Goal: Transaction & Acquisition: Purchase product/service

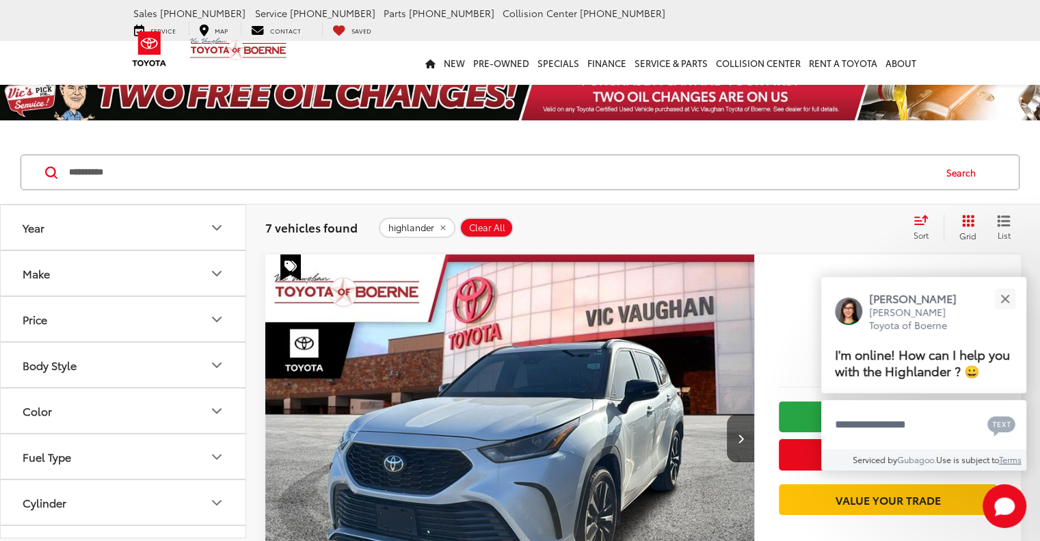
click at [112, 266] on button "Make" at bounding box center [124, 273] width 246 height 44
click at [68, 329] on img at bounding box center [61, 321] width 38 height 32
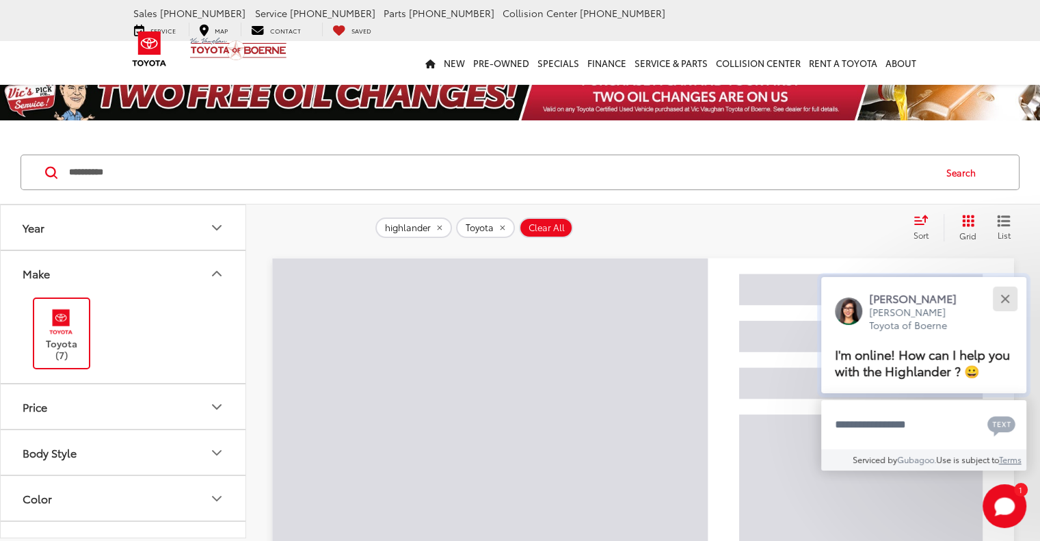
click at [1002, 297] on div "Close" at bounding box center [1004, 298] width 9 height 9
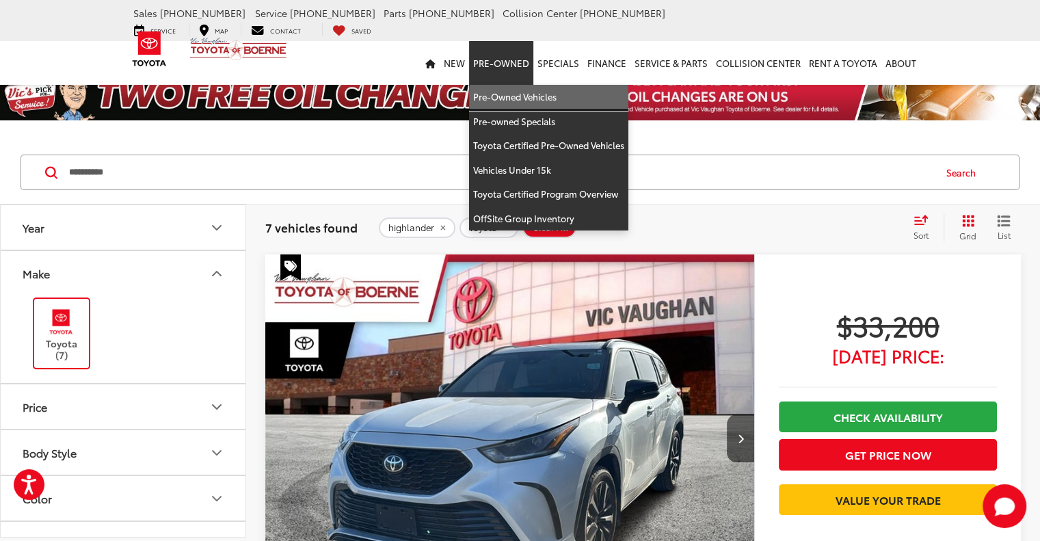
click at [505, 87] on link "Pre-Owned Vehicles" at bounding box center [548, 97] width 159 height 25
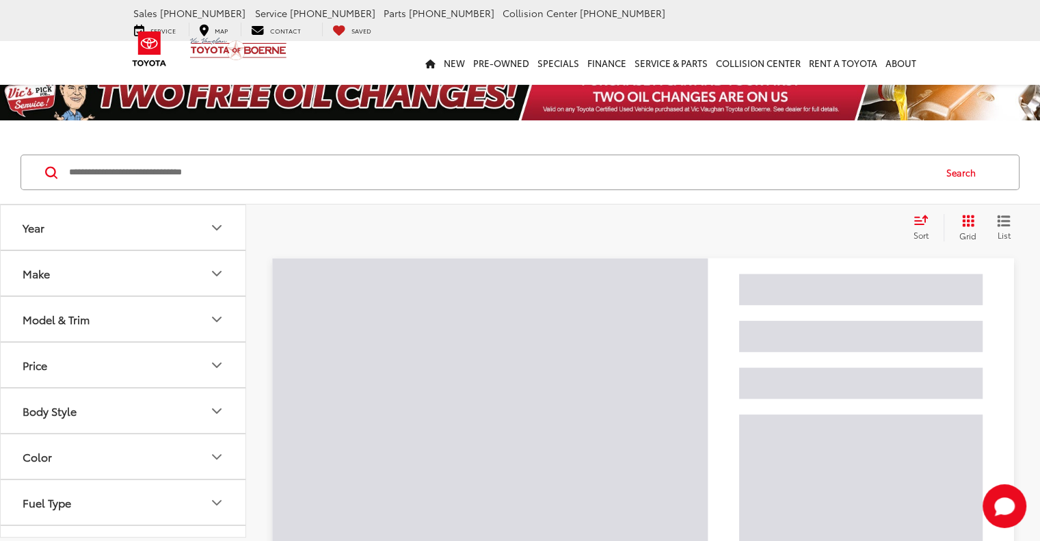
click at [211, 266] on icon "Make" at bounding box center [216, 273] width 16 height 16
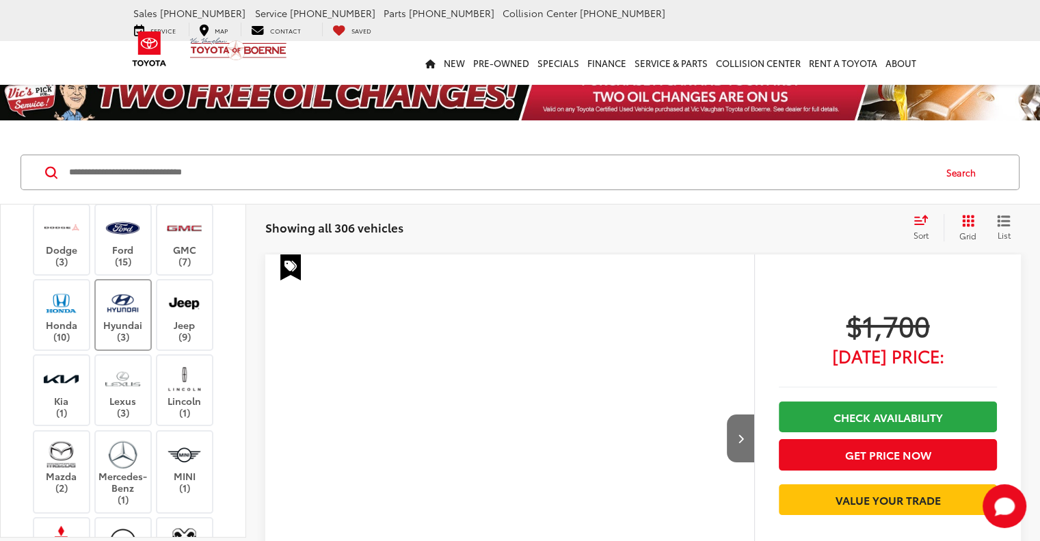
scroll to position [205, 0]
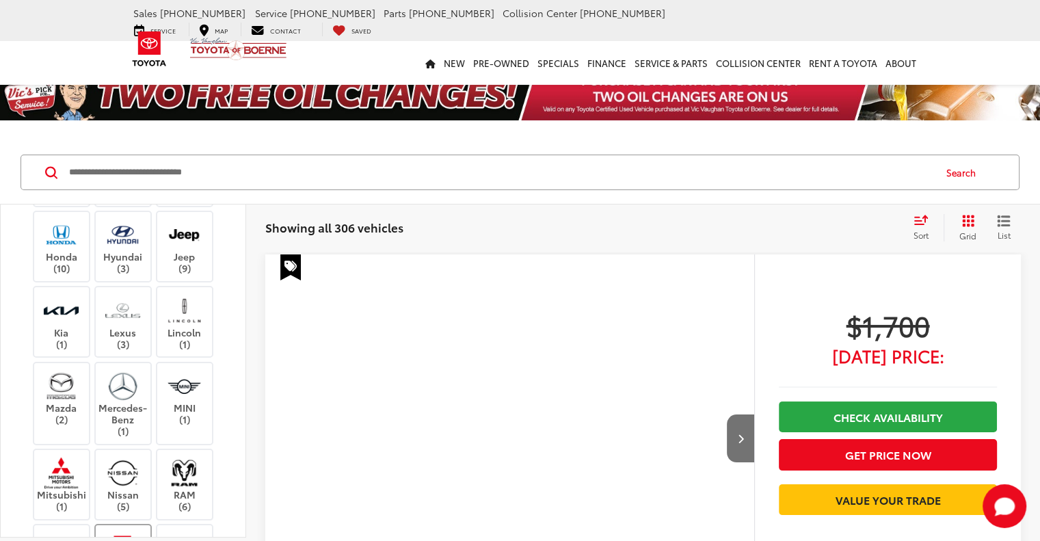
click at [126, 532] on img at bounding box center [123, 548] width 38 height 32
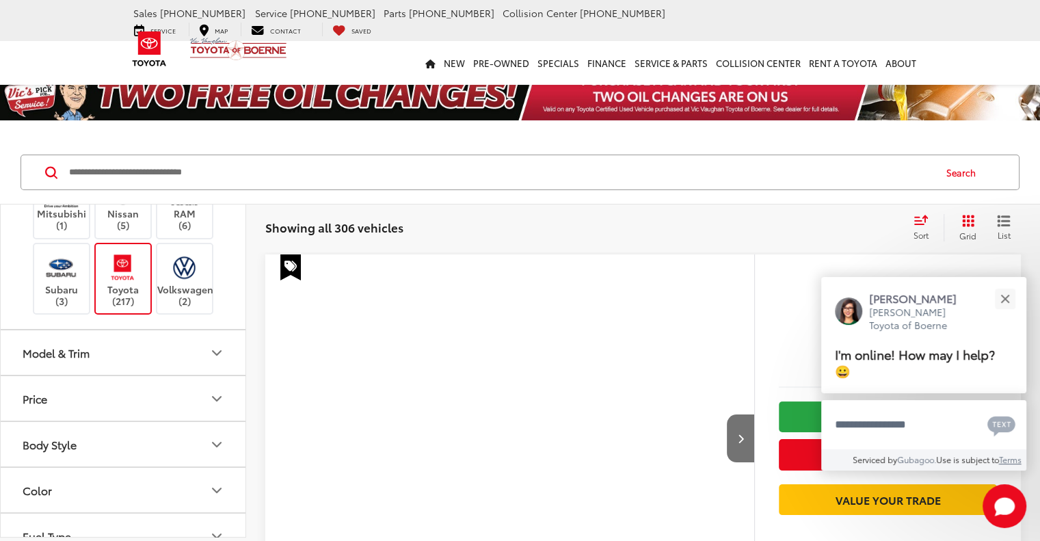
click at [67, 330] on button "Model & Trim" at bounding box center [124, 352] width 246 height 44
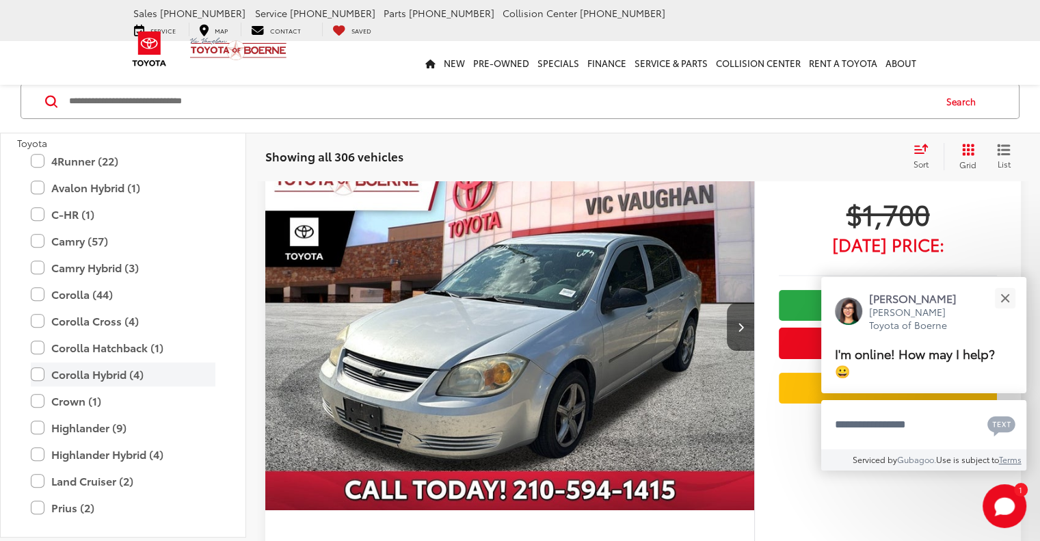
scroll to position [137, 0]
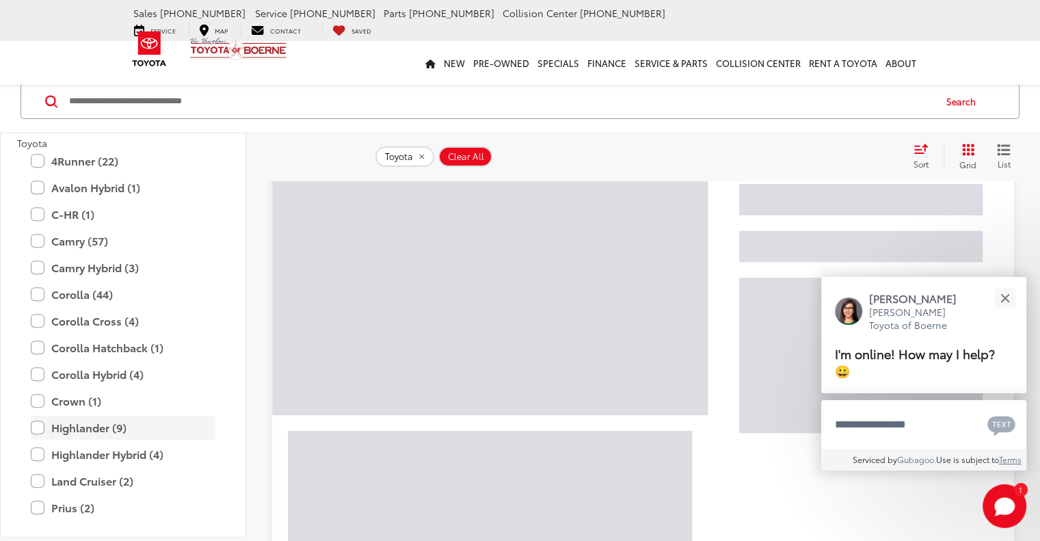
click at [41, 439] on label "Highlander (9)" at bounding box center [123, 428] width 185 height 24
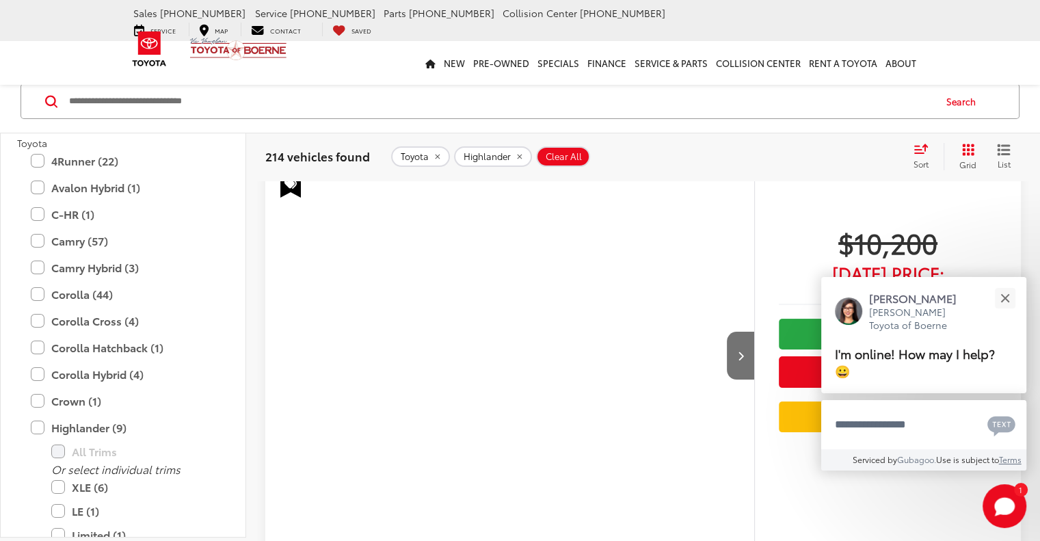
scroll to position [71, 0]
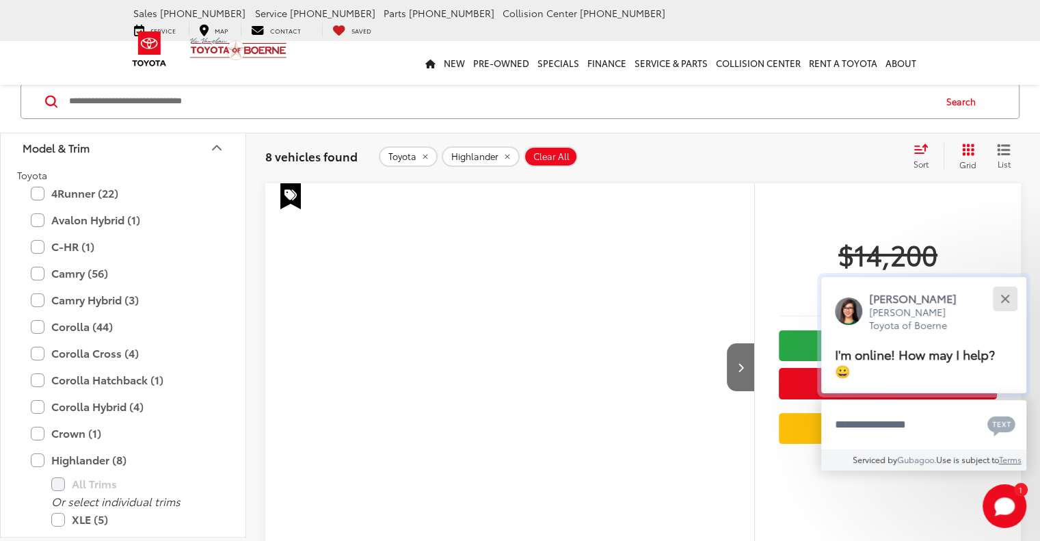
click at [1001, 296] on button "Close" at bounding box center [1004, 298] width 29 height 29
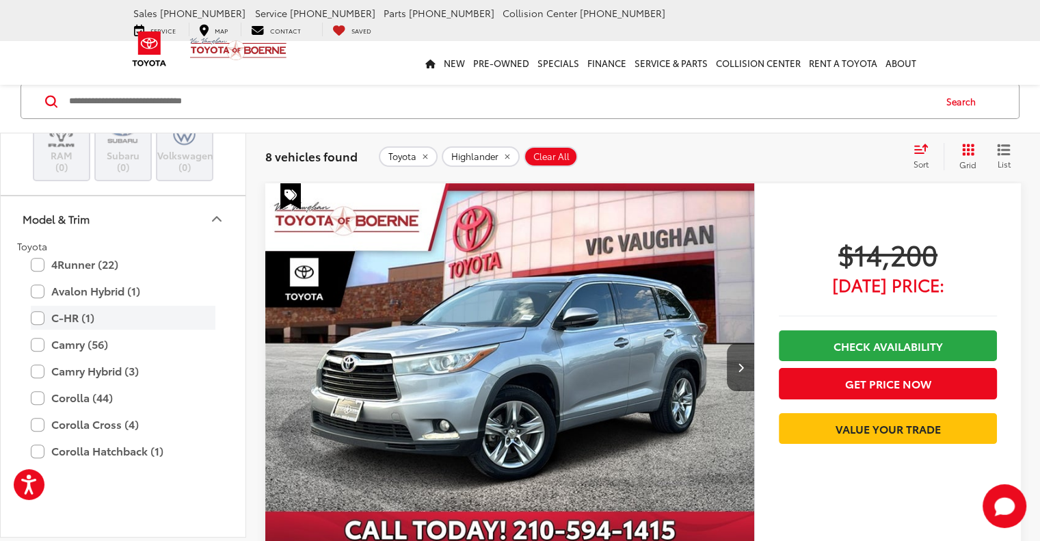
scroll to position [584, 0]
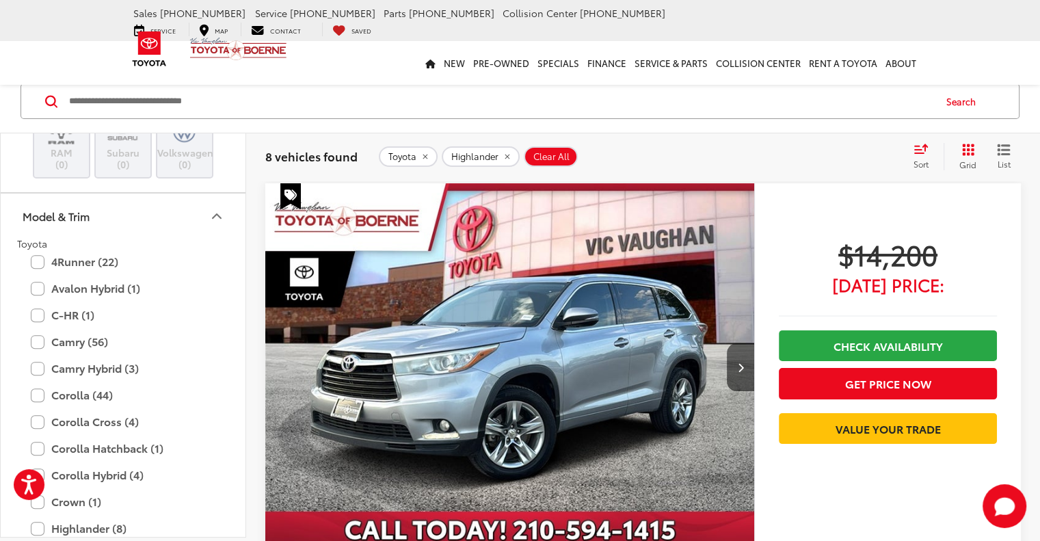
click at [90, 230] on button "Model & Trim" at bounding box center [124, 216] width 246 height 44
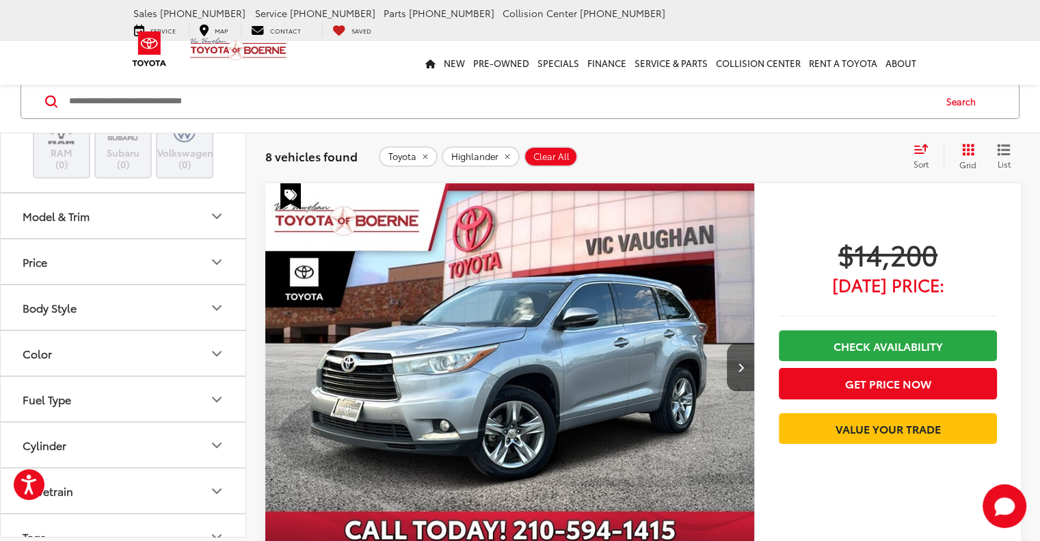
click at [70, 247] on button "Price" at bounding box center [124, 262] width 246 height 44
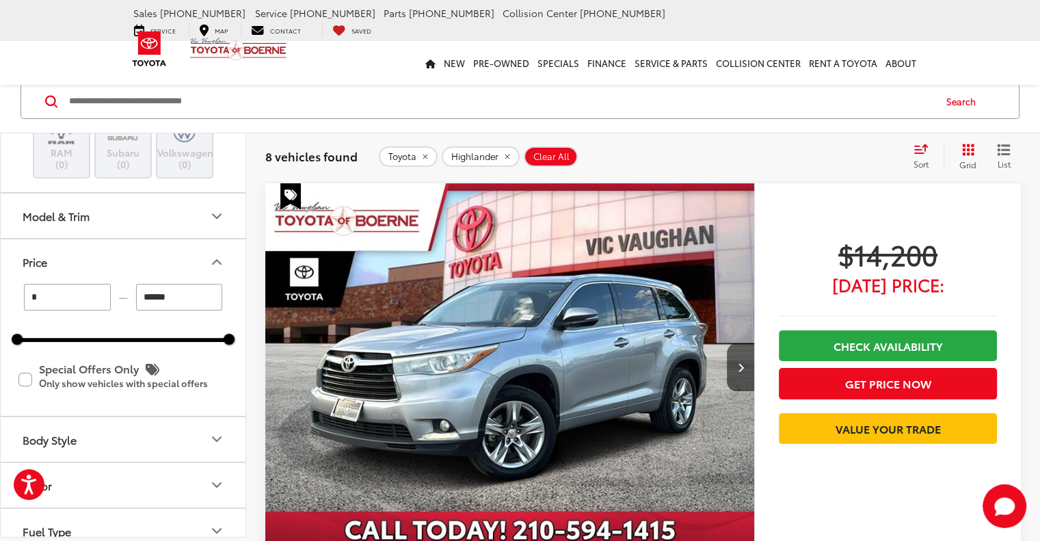
click at [157, 297] on input "******" at bounding box center [179, 297] width 87 height 27
click at [236, 362] on div "* — ***** 0 71000 Special Offers Only Only show vehicles with special offers" at bounding box center [123, 349] width 245 height 131
type input "******"
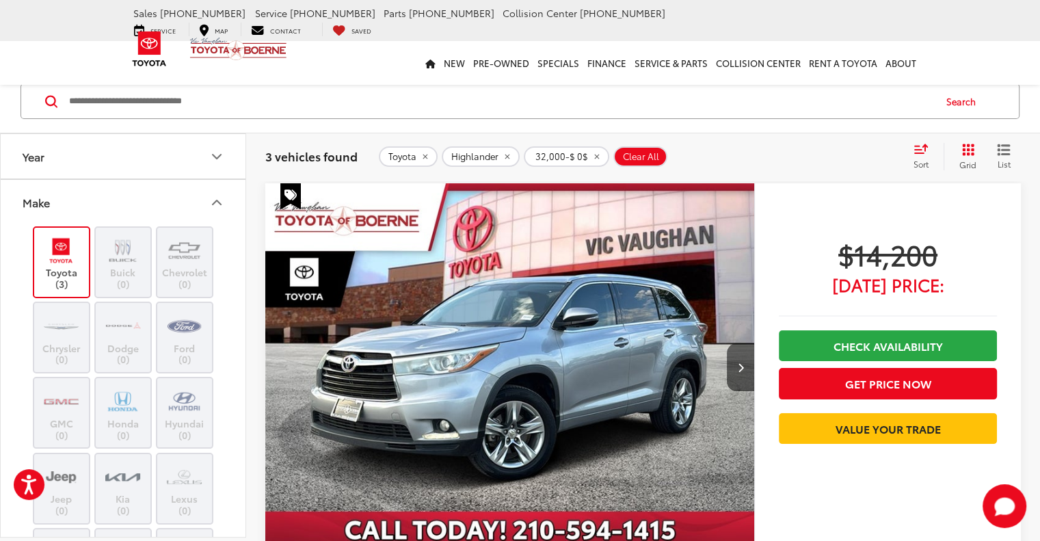
click at [210, 205] on icon "Make" at bounding box center [216, 202] width 16 height 16
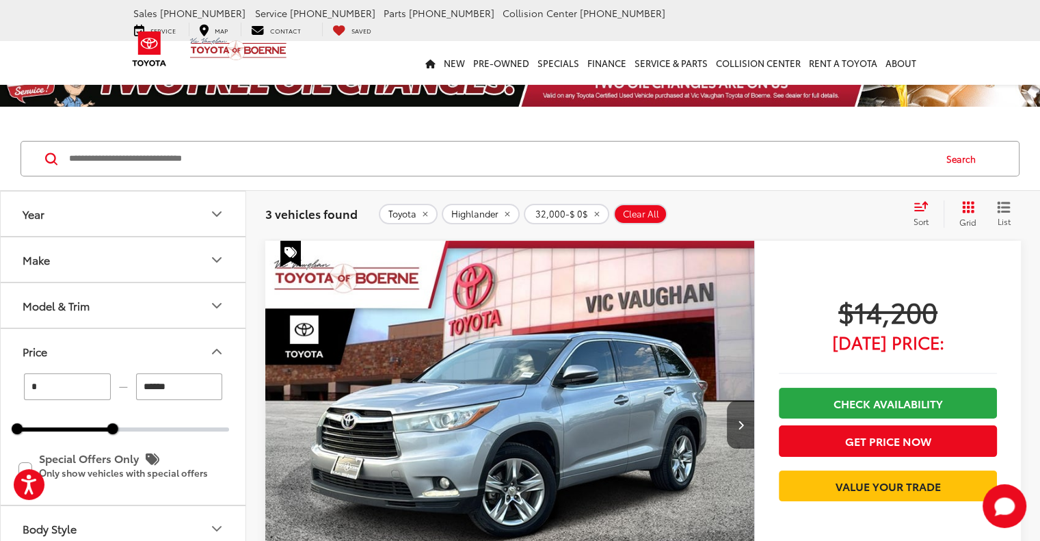
scroll to position [3, 0]
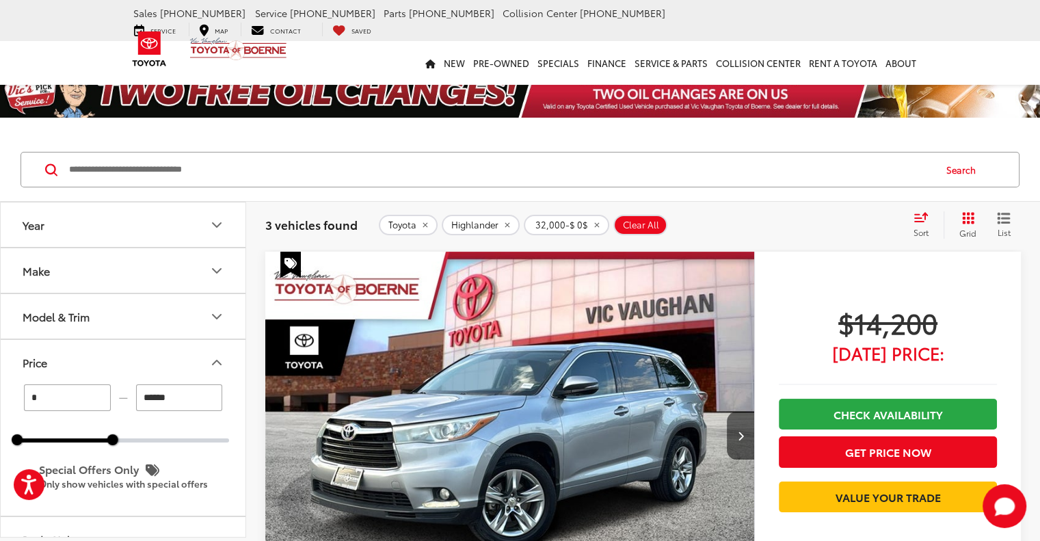
click at [213, 222] on icon "Year" at bounding box center [216, 225] width 16 height 16
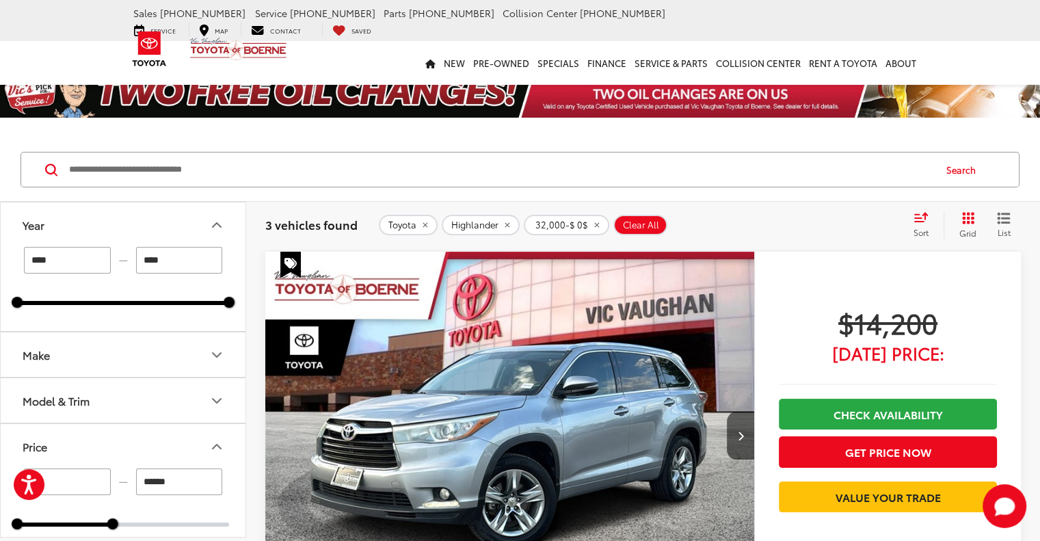
click at [66, 272] on input "****" at bounding box center [67, 260] width 87 height 27
drag, startPoint x: 66, startPoint y: 271, endPoint x: 1, endPoint y: 267, distance: 65.1
click at [1, 267] on div "**** — **** 2015 2023" at bounding box center [123, 289] width 245 height 84
drag, startPoint x: 19, startPoint y: 299, endPoint x: 195, endPoint y: 303, distance: 176.4
click at [195, 303] on div "2022 2023" at bounding box center [123, 303] width 212 height 4
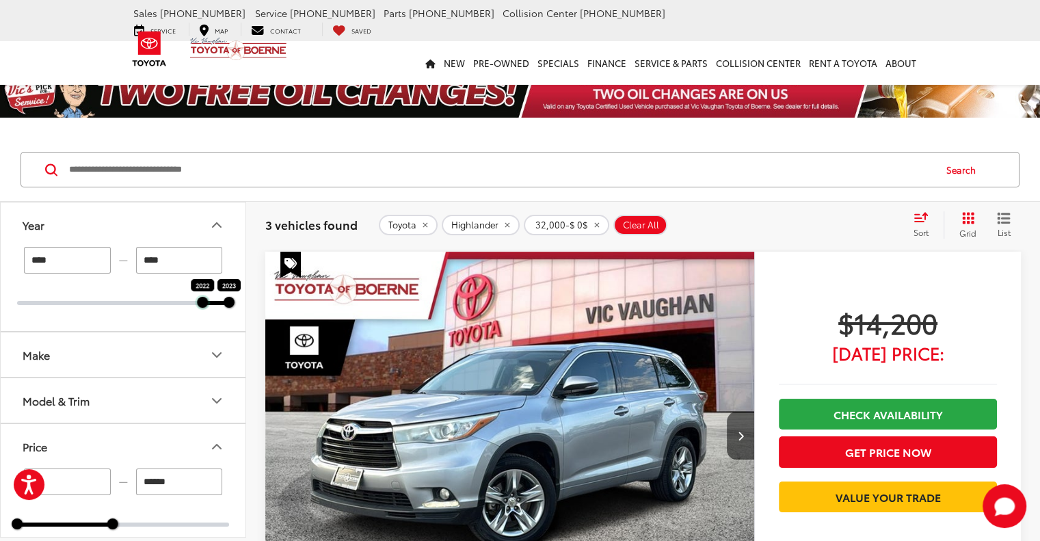
type input "****"
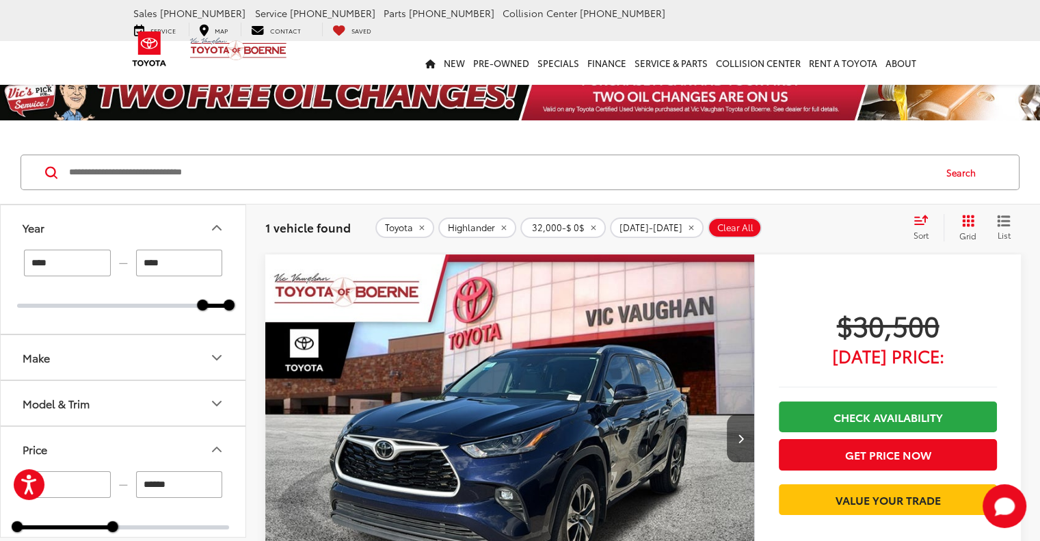
click at [558, 178] on input "Search by Make, Model, or Keyword" at bounding box center [500, 172] width 865 height 33
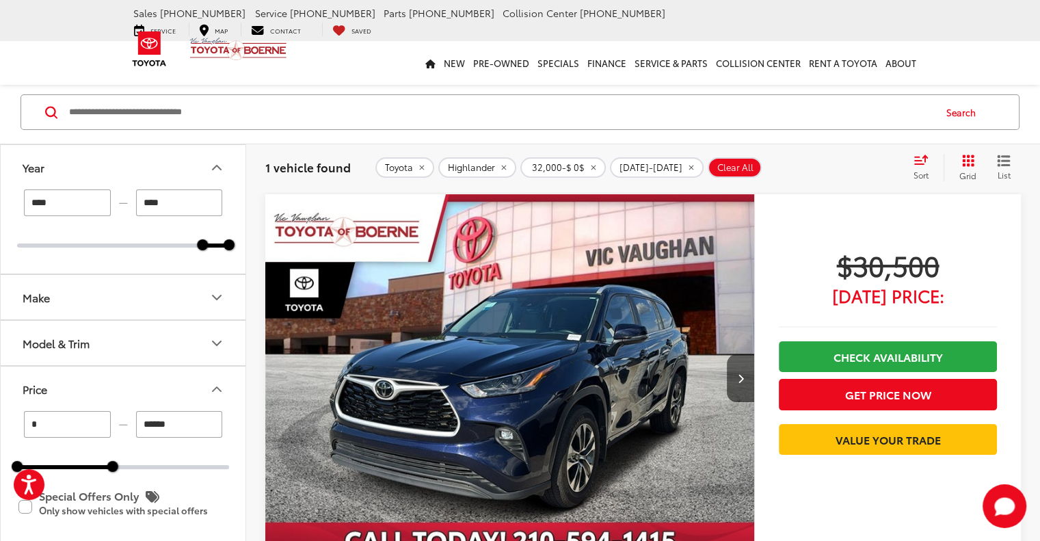
scroll to position [68, 0]
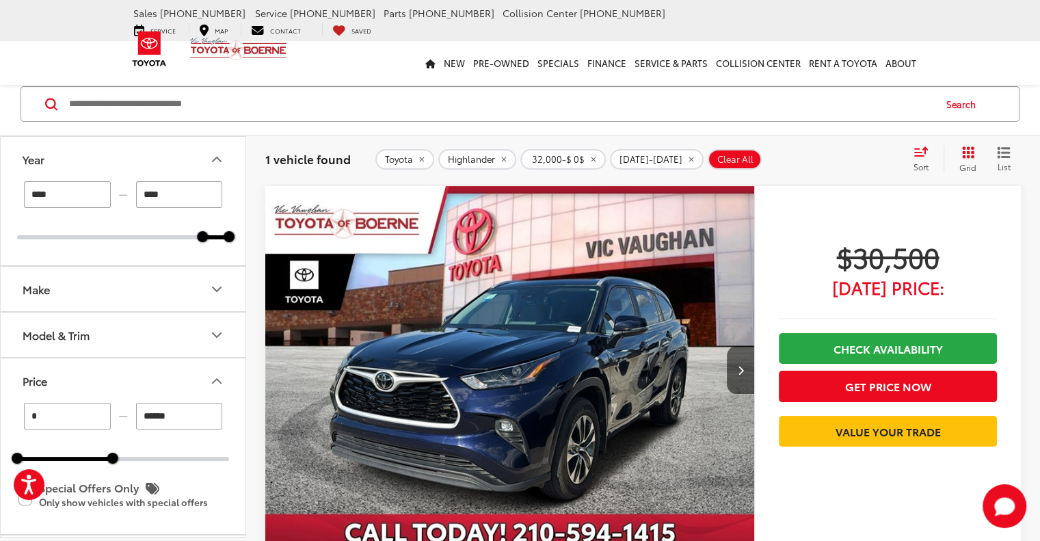
click at [378, 273] on img "2023 Toyota Highlander XLE 0" at bounding box center [509, 370] width 491 height 368
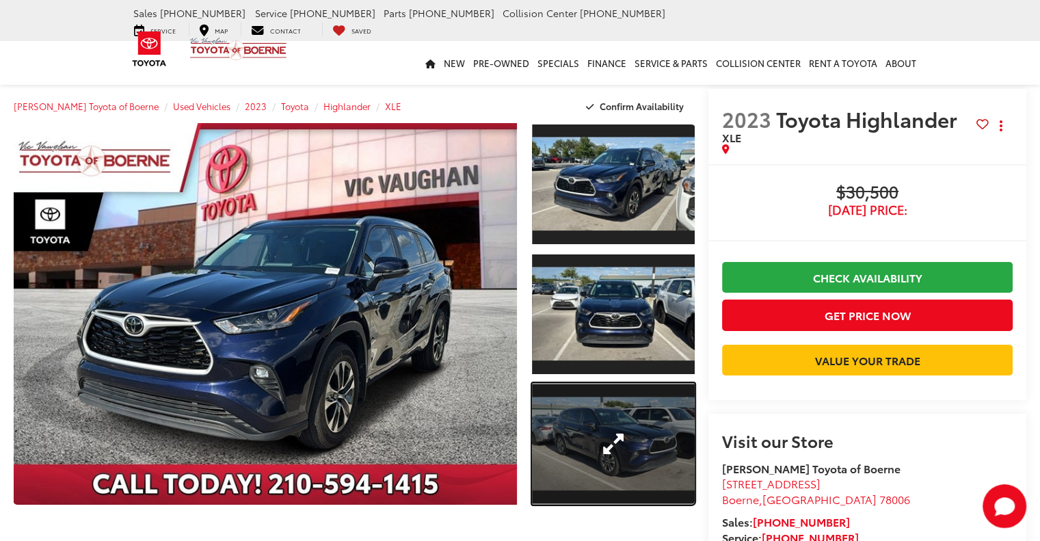
click at [584, 417] on link "Expand Photo 3" at bounding box center [613, 444] width 163 height 122
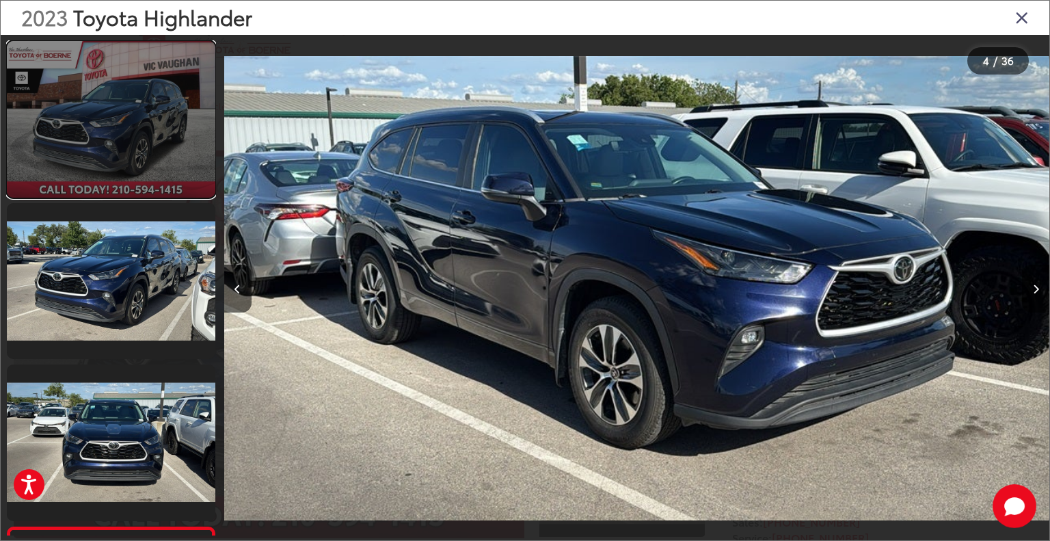
click at [137, 180] on link at bounding box center [111, 119] width 208 height 157
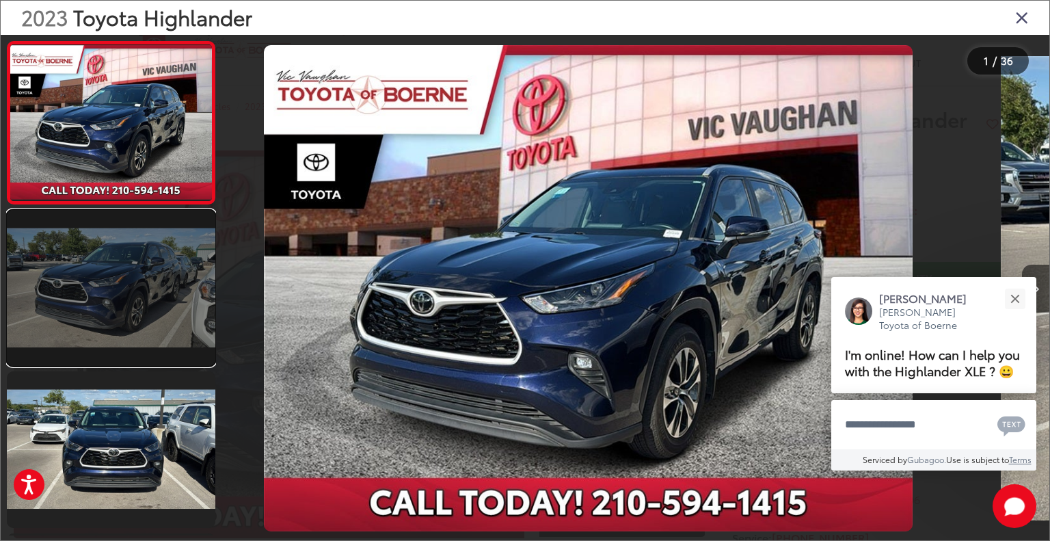
click at [133, 241] on link at bounding box center [111, 288] width 208 height 157
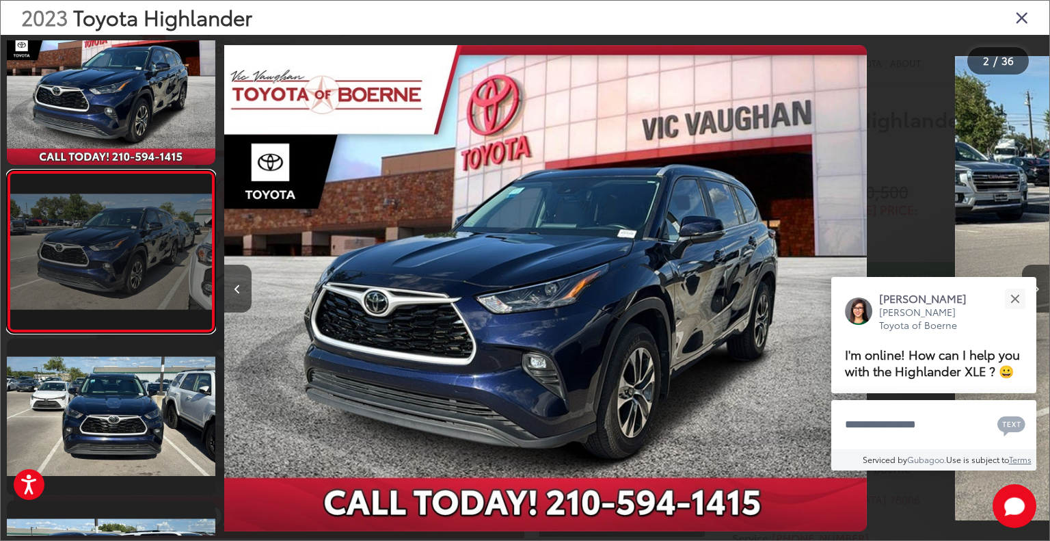
scroll to position [36, 0]
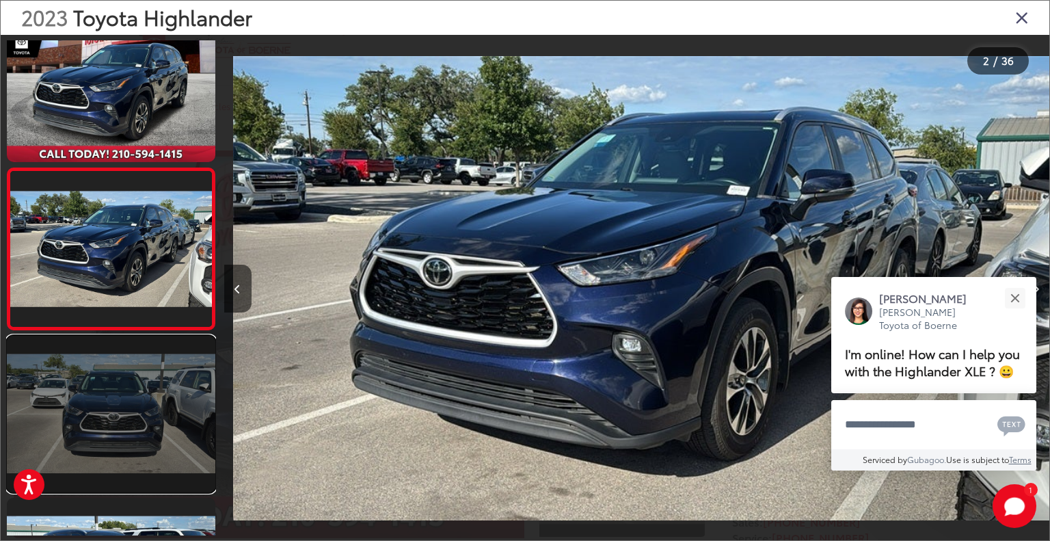
click at [169, 418] on link at bounding box center [111, 414] width 208 height 157
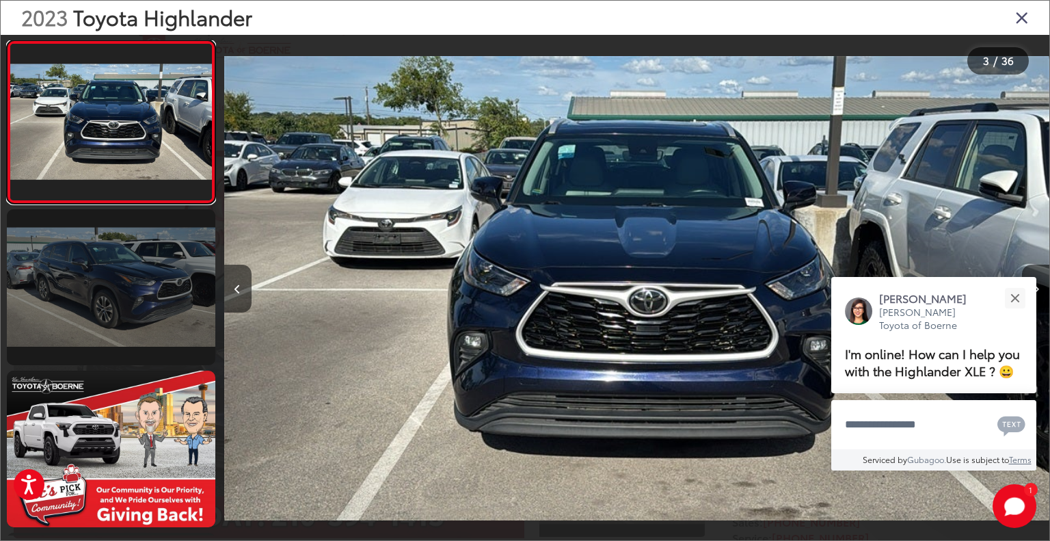
scroll to position [0, 1651]
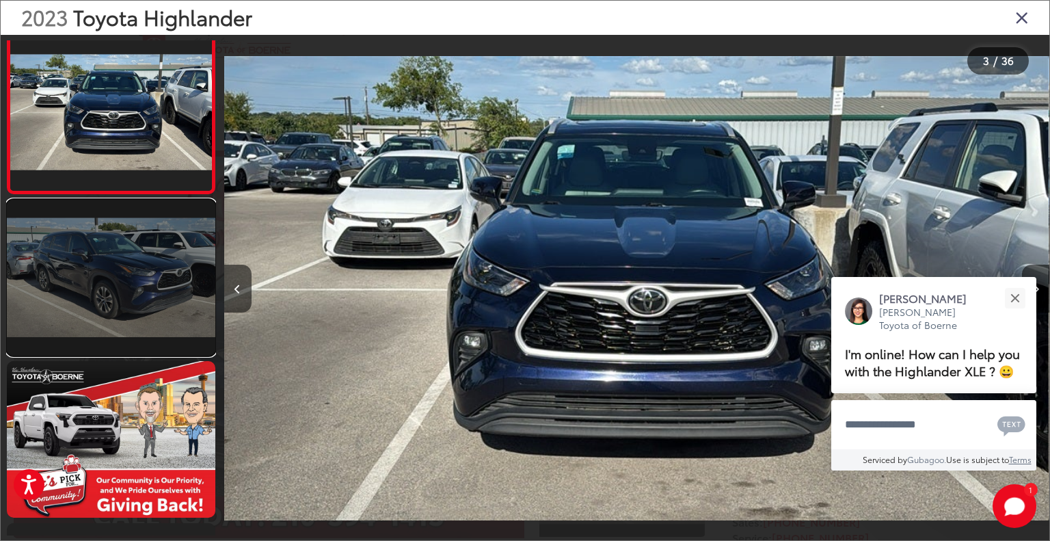
click at [123, 308] on link at bounding box center [111, 278] width 208 height 157
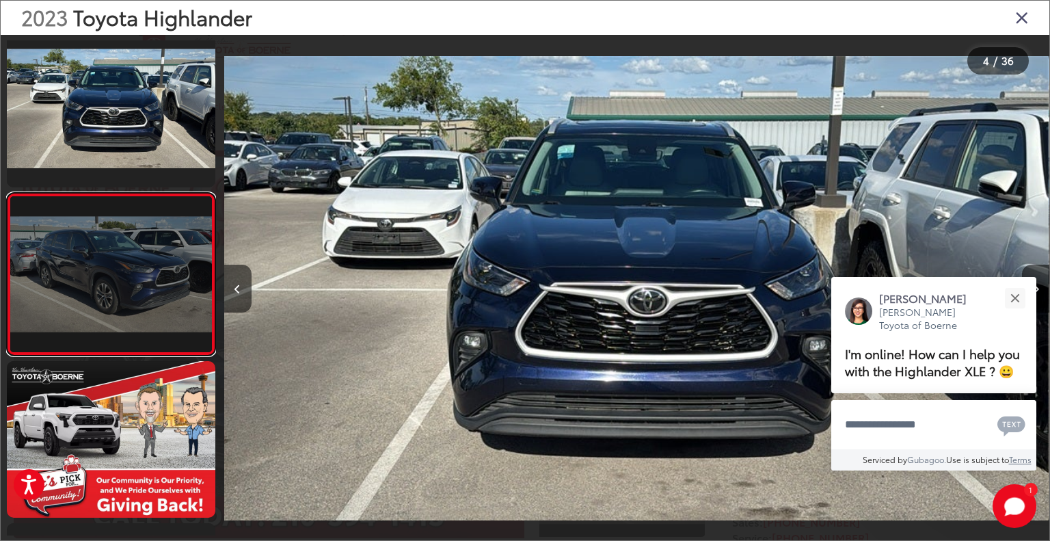
scroll to position [359, 0]
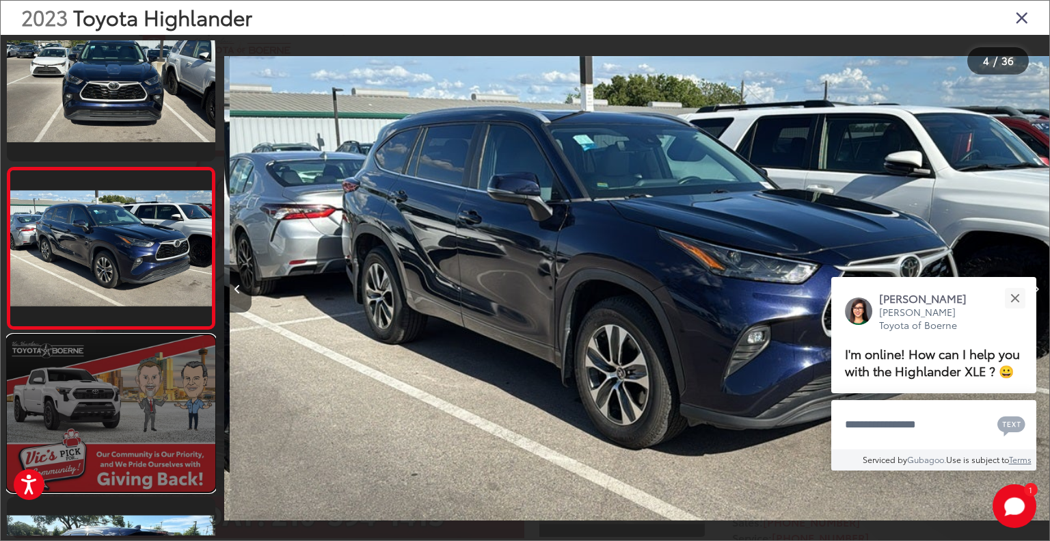
click at [124, 388] on link at bounding box center [111, 413] width 208 height 157
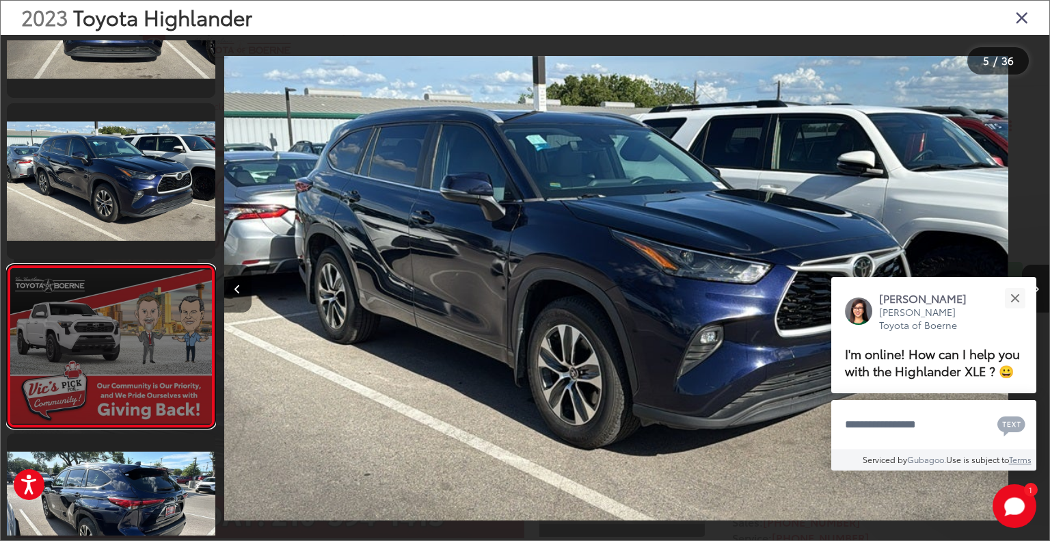
scroll to position [0, 0]
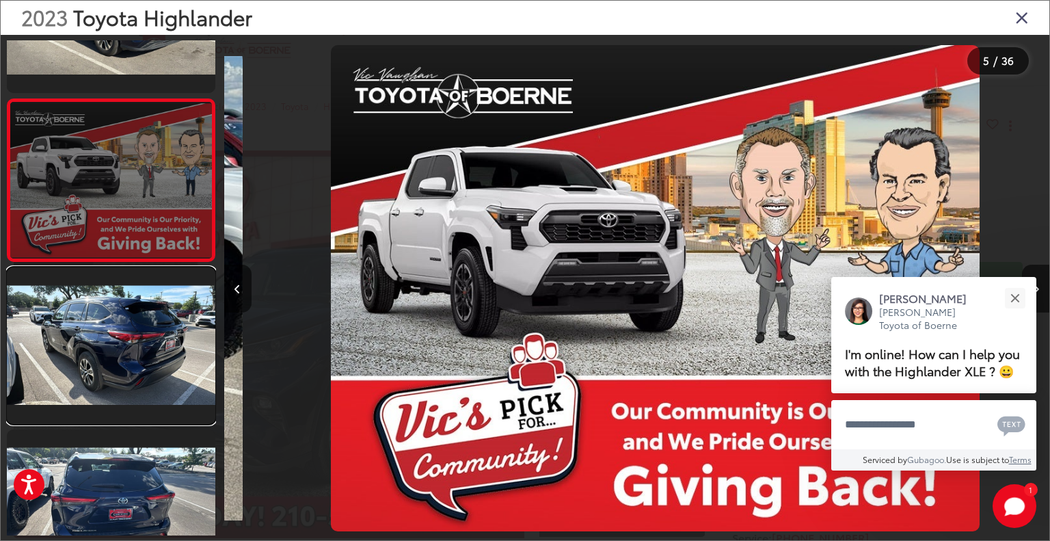
click at [124, 388] on link at bounding box center [111, 345] width 208 height 157
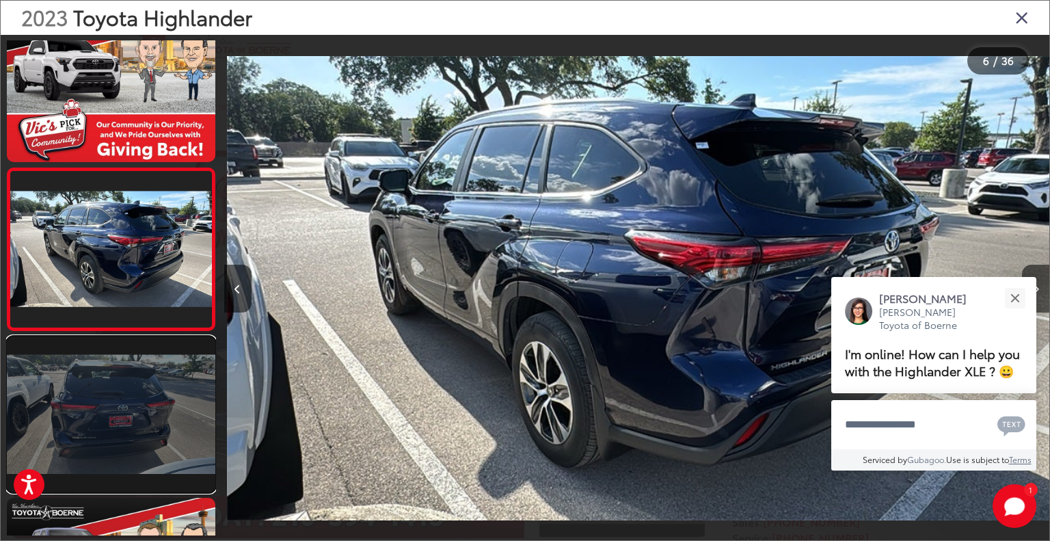
click at [123, 394] on link at bounding box center [111, 414] width 208 height 157
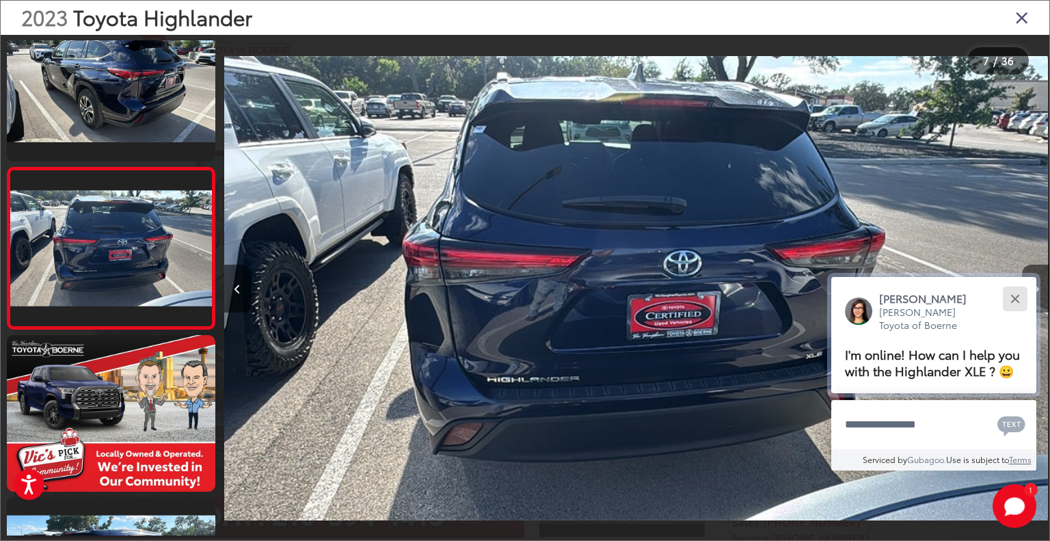
click at [1009, 296] on button "Close" at bounding box center [1014, 298] width 29 height 29
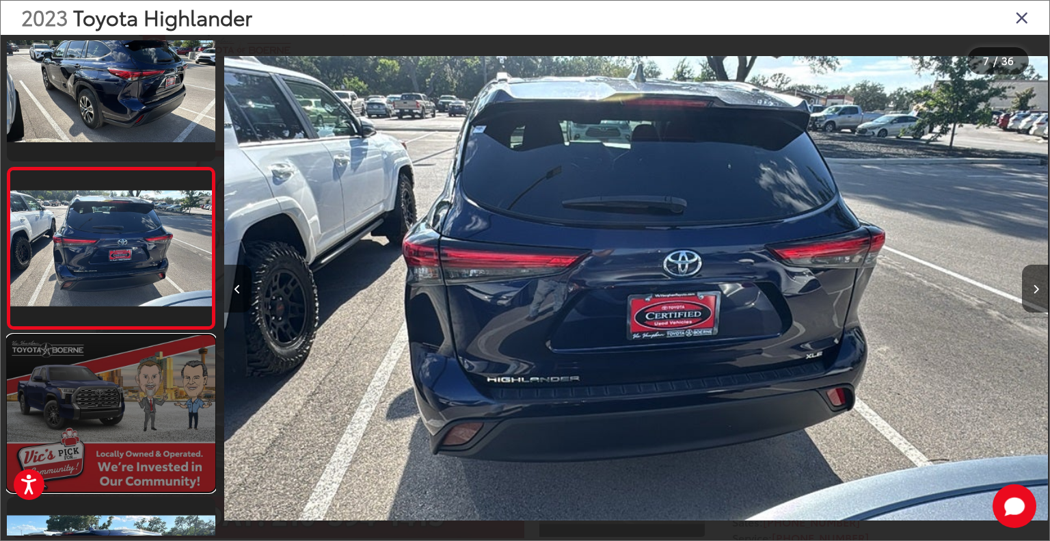
click at [131, 359] on link at bounding box center [111, 413] width 208 height 157
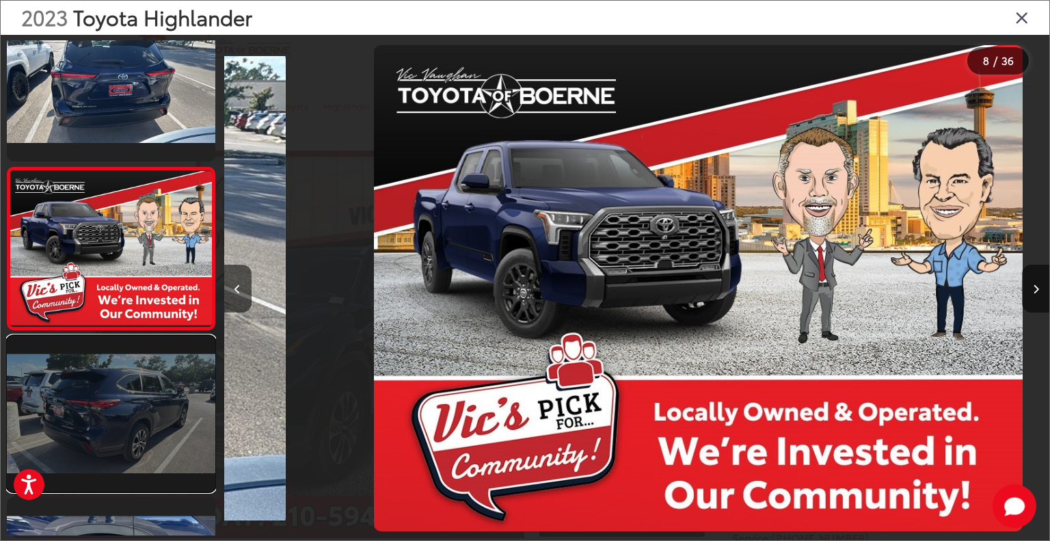
click at [131, 362] on link at bounding box center [111, 414] width 208 height 157
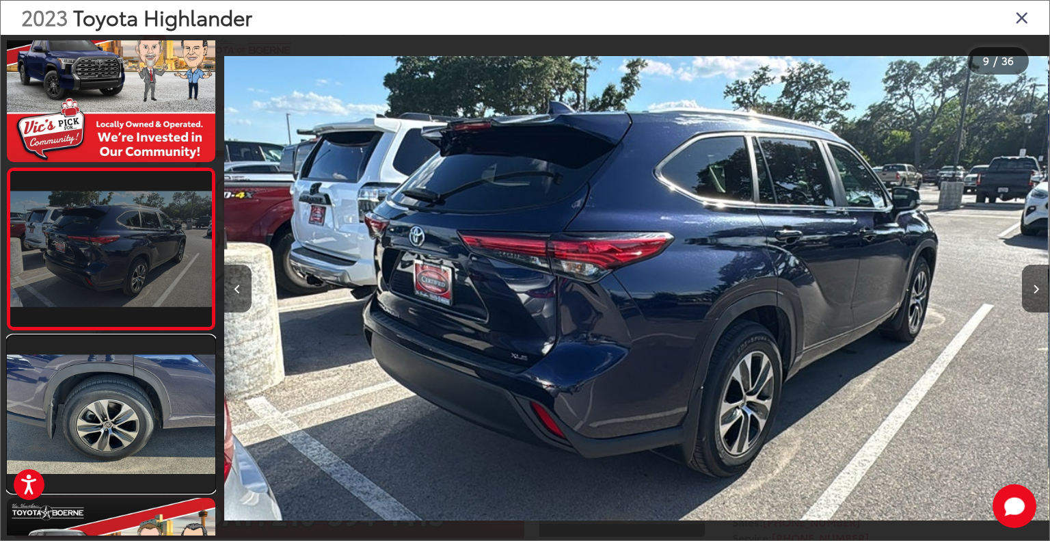
click at [131, 362] on link at bounding box center [111, 414] width 208 height 157
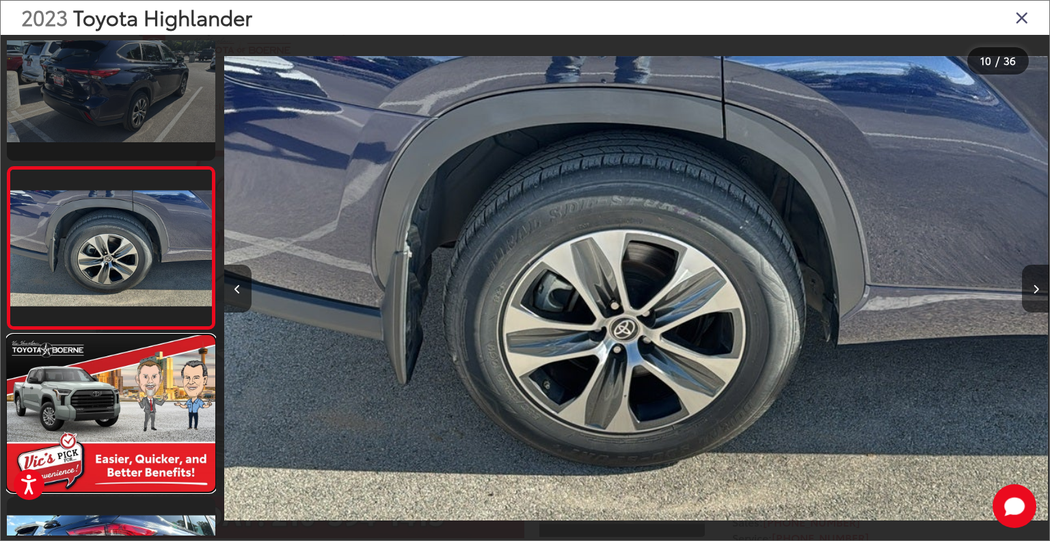
click at [131, 362] on link at bounding box center [111, 413] width 208 height 157
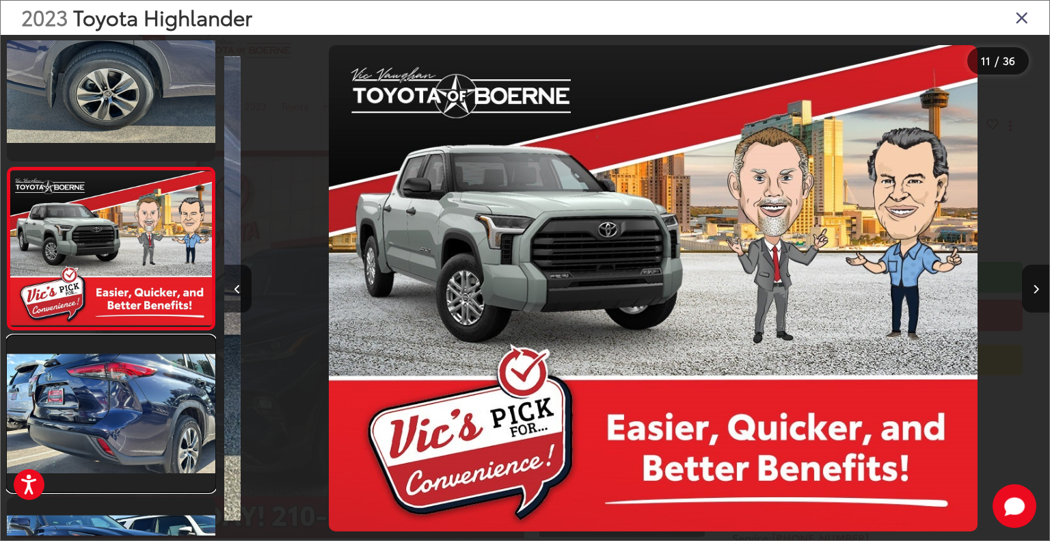
click at [131, 362] on link at bounding box center [111, 414] width 208 height 157
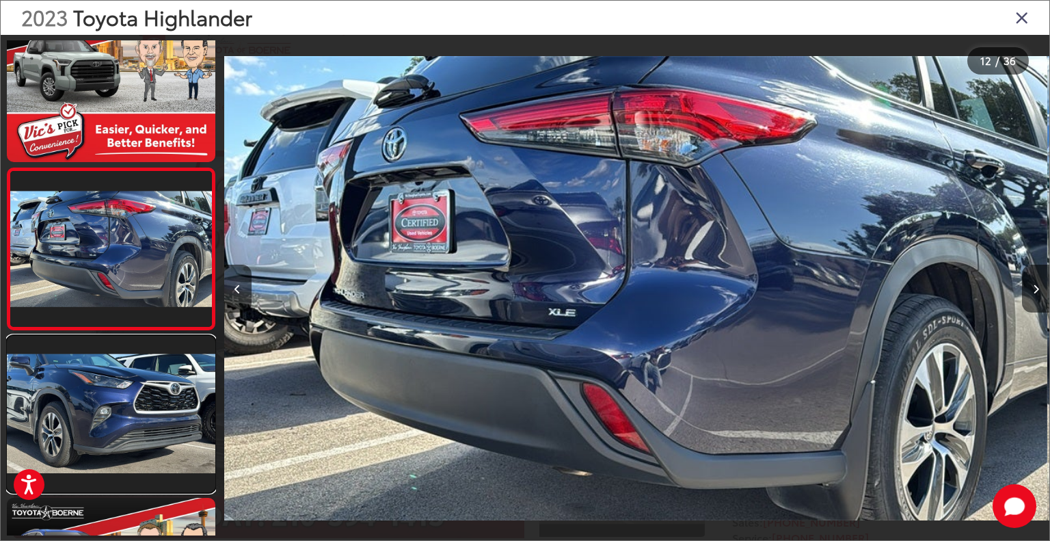
click at [131, 362] on link at bounding box center [111, 414] width 208 height 157
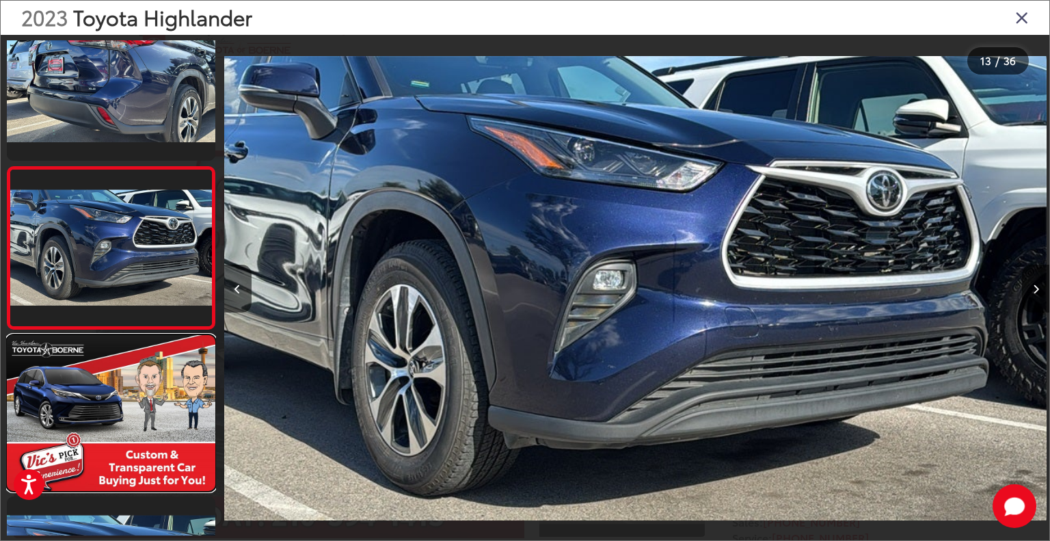
click at [131, 362] on link at bounding box center [111, 413] width 208 height 157
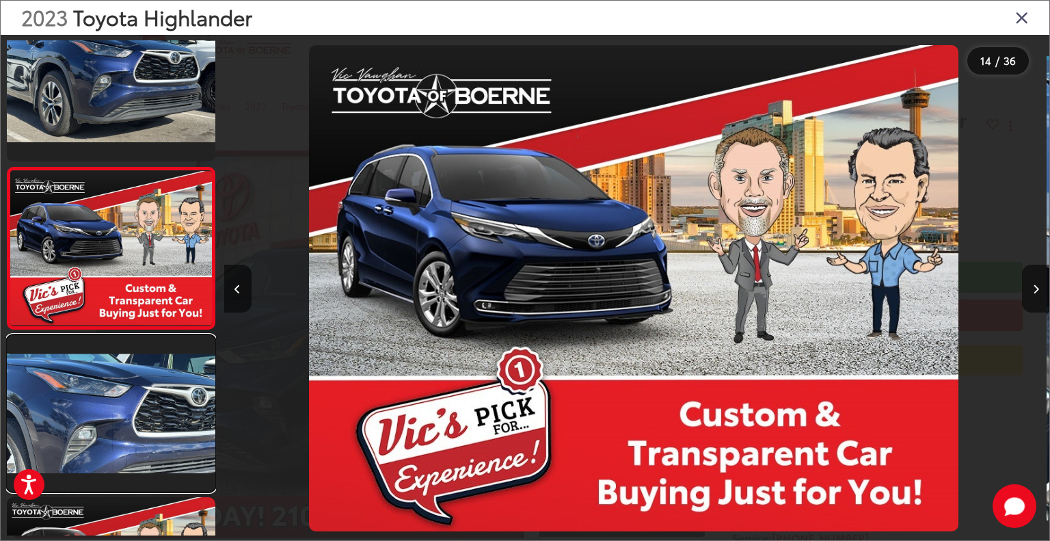
click at [131, 362] on link at bounding box center [111, 413] width 208 height 157
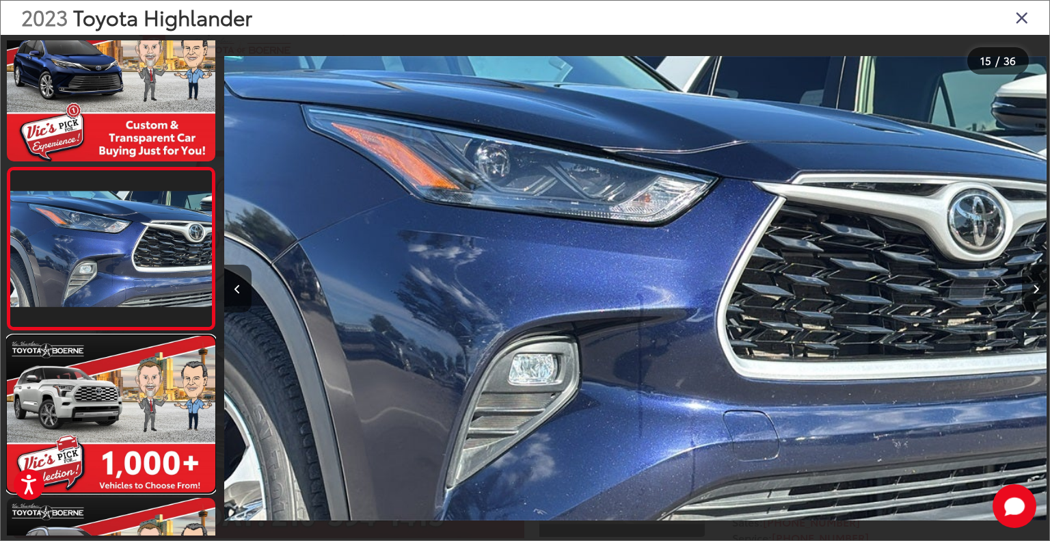
click at [131, 362] on link at bounding box center [111, 414] width 208 height 157
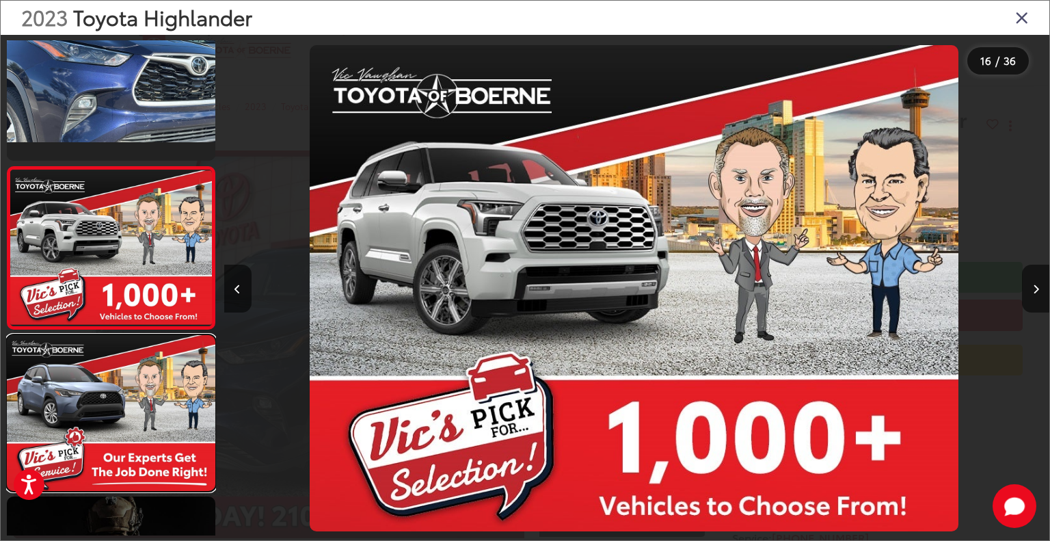
click at [131, 362] on link at bounding box center [111, 413] width 208 height 157
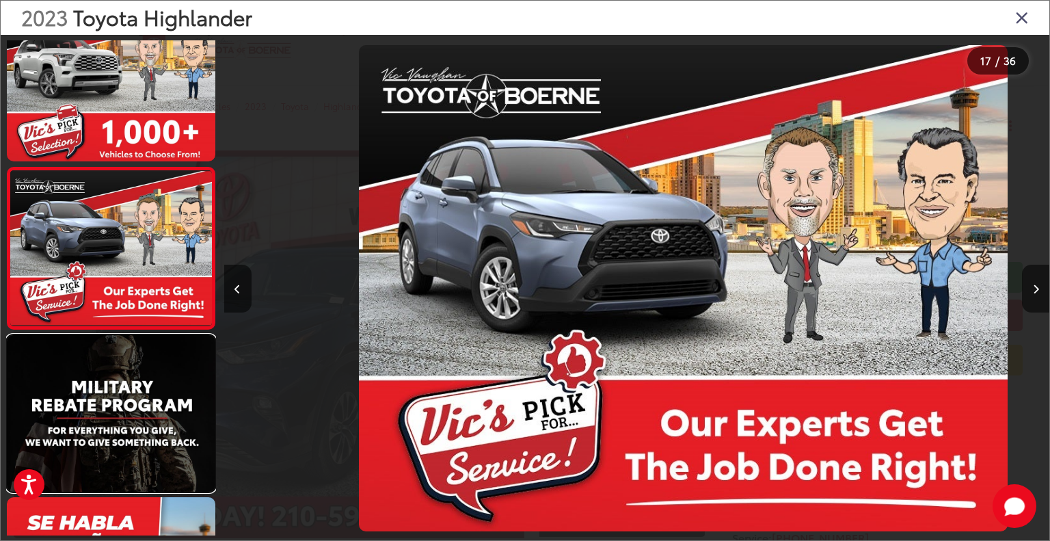
click at [131, 362] on link at bounding box center [111, 413] width 208 height 157
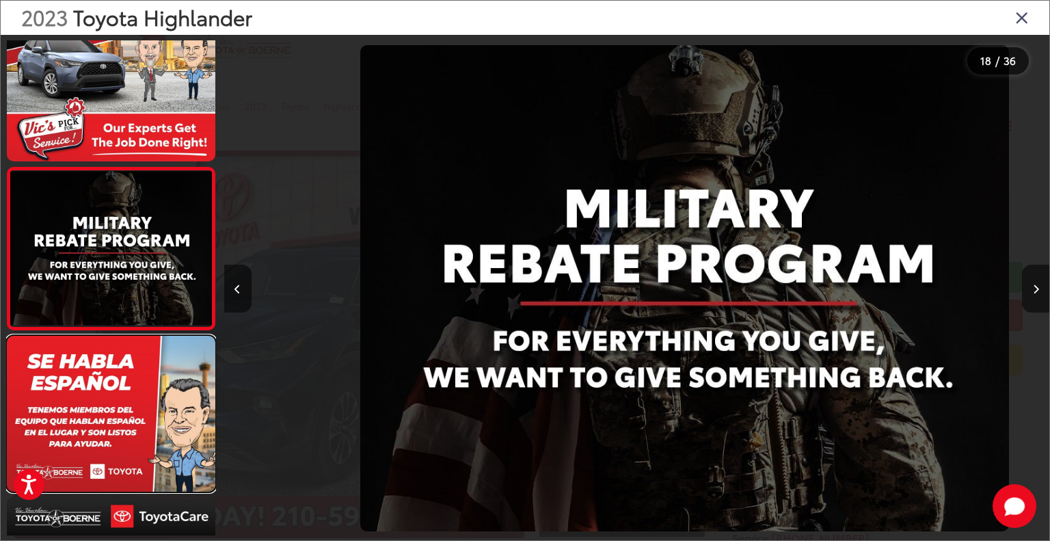
click at [131, 362] on link at bounding box center [111, 414] width 208 height 157
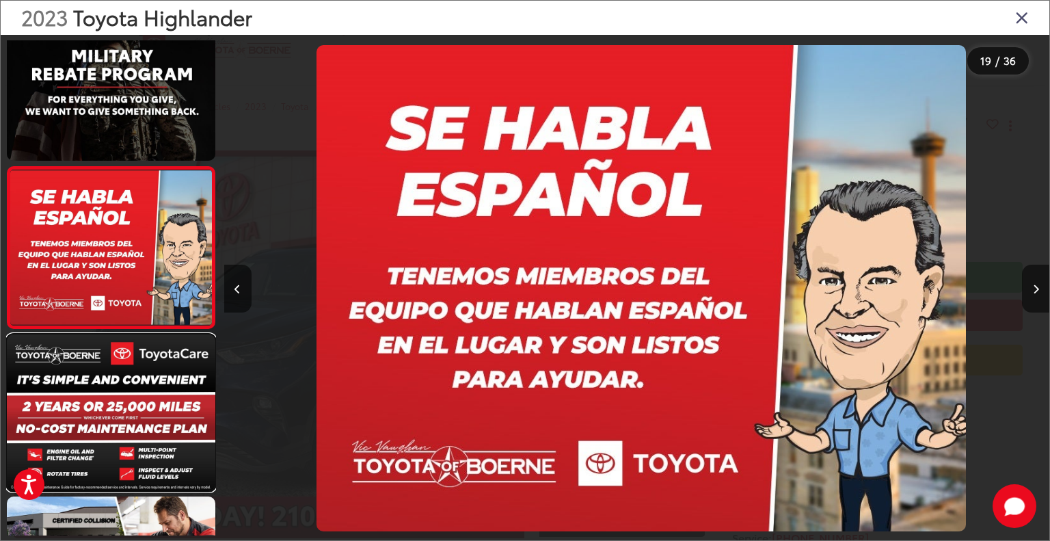
click at [131, 362] on link at bounding box center [111, 412] width 208 height 157
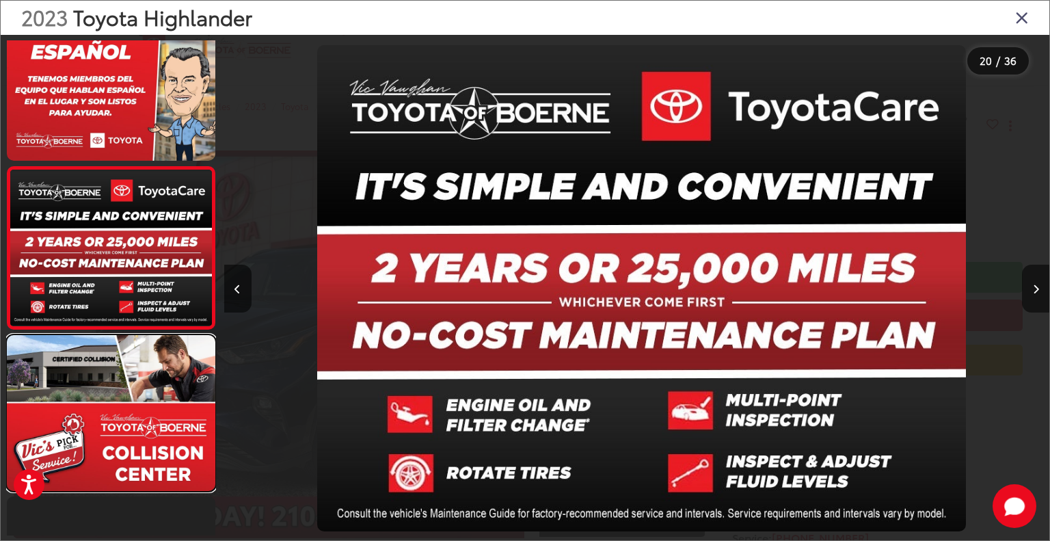
click at [131, 362] on link at bounding box center [111, 413] width 208 height 157
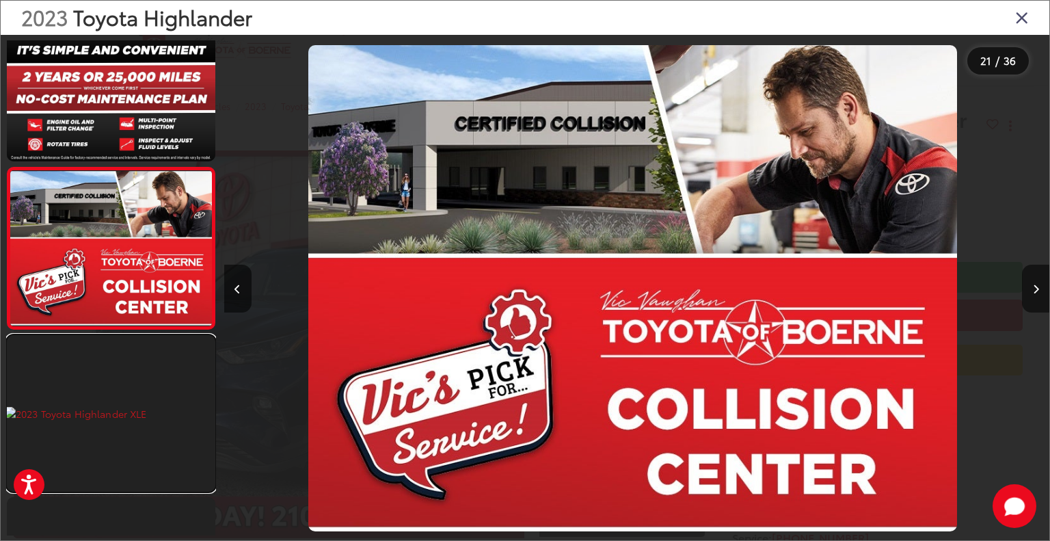
click at [131, 362] on link at bounding box center [111, 413] width 208 height 157
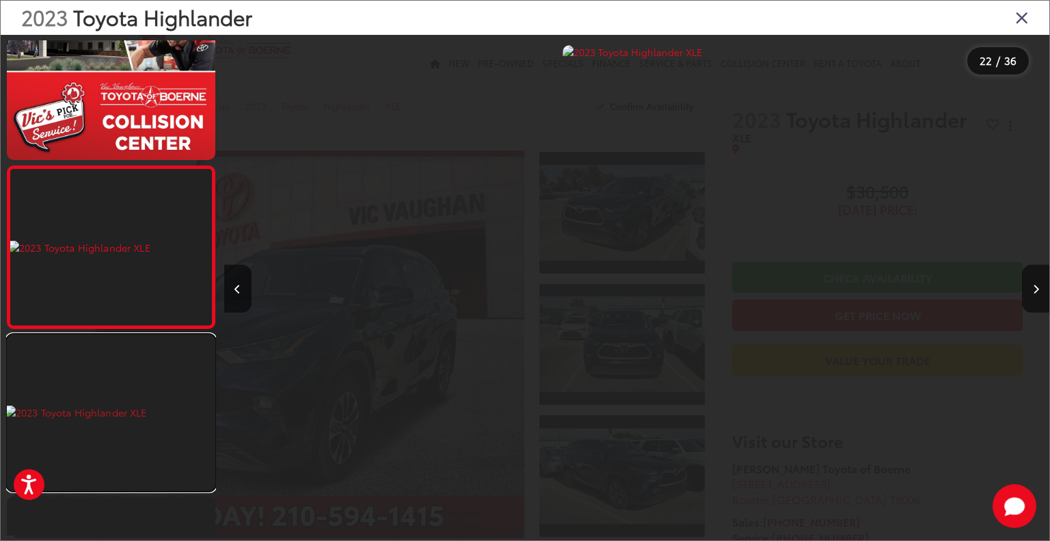
click at [131, 362] on link at bounding box center [111, 412] width 208 height 157
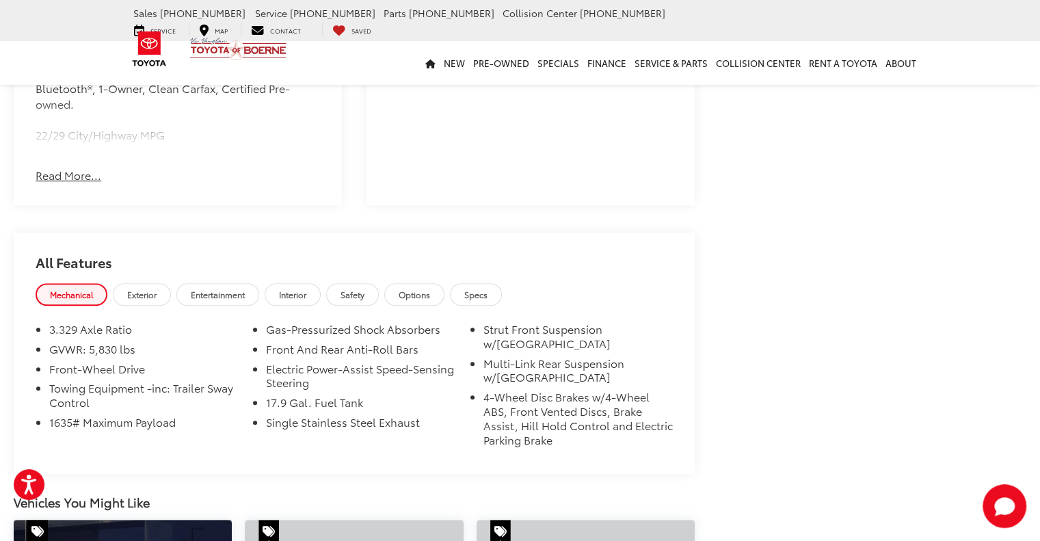
scroll to position [1025, 0]
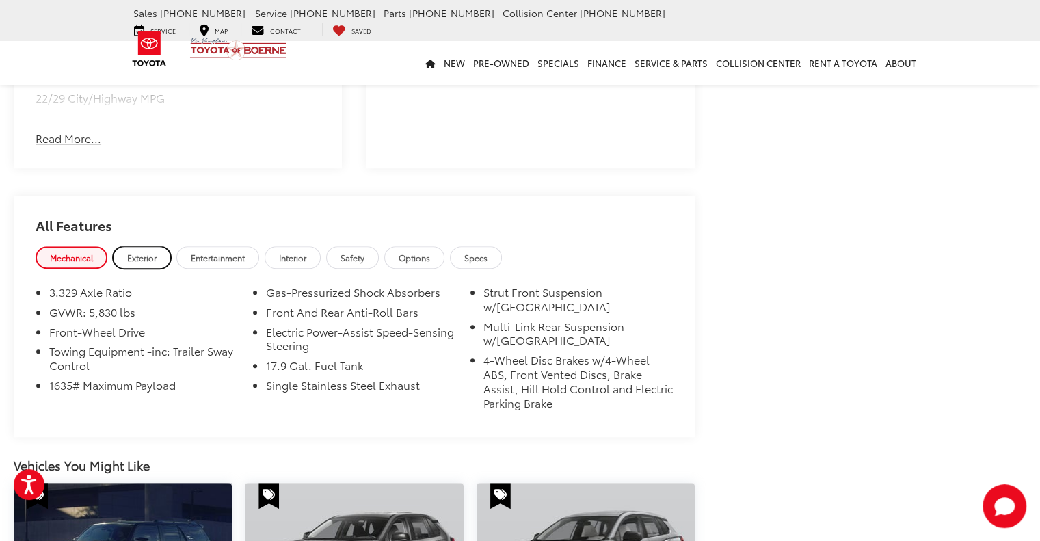
click at [165, 246] on link "Exterior" at bounding box center [142, 257] width 58 height 23
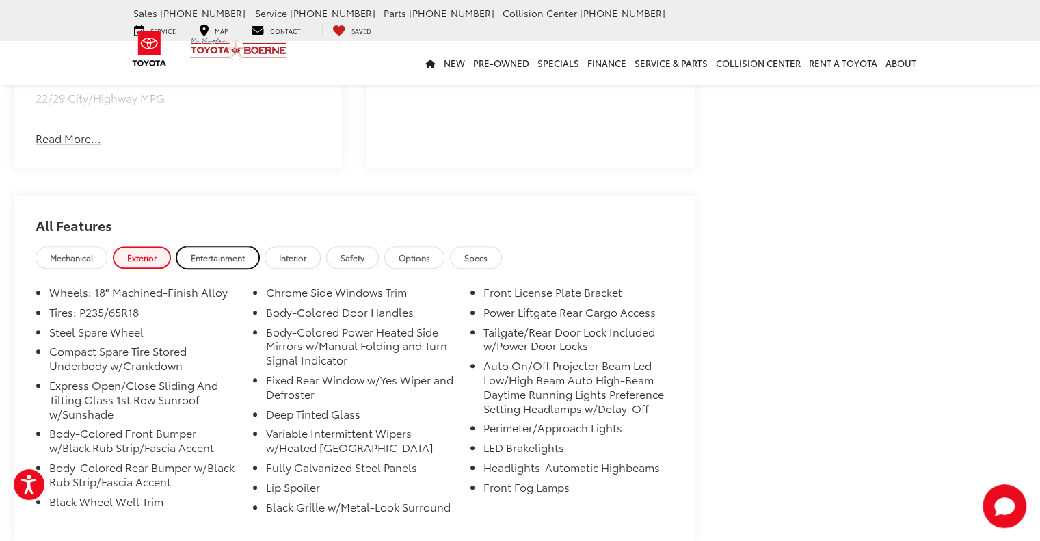
click at [198, 252] on span "Entertainment" at bounding box center [218, 258] width 54 height 12
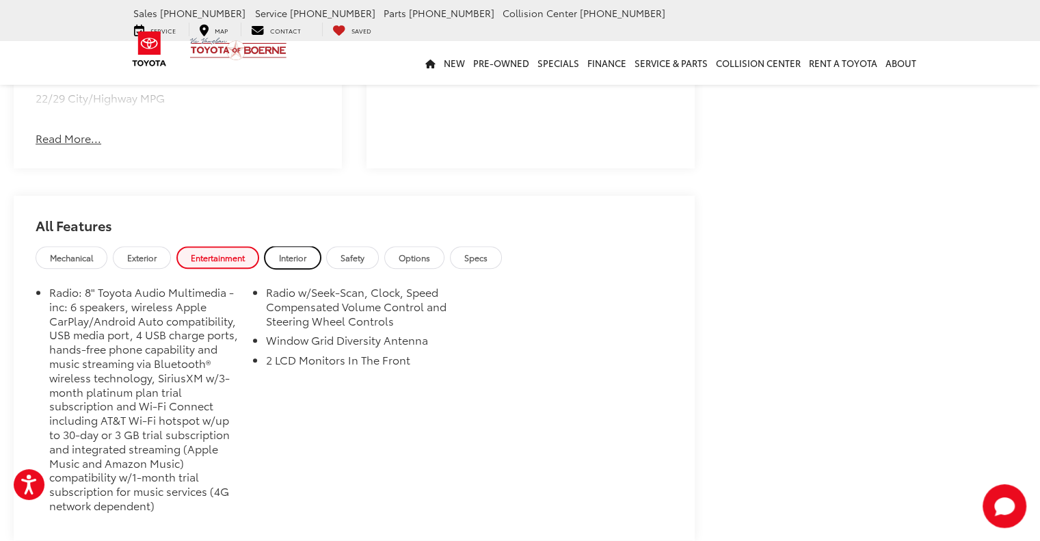
click at [297, 252] on span "Interior" at bounding box center [292, 258] width 27 height 12
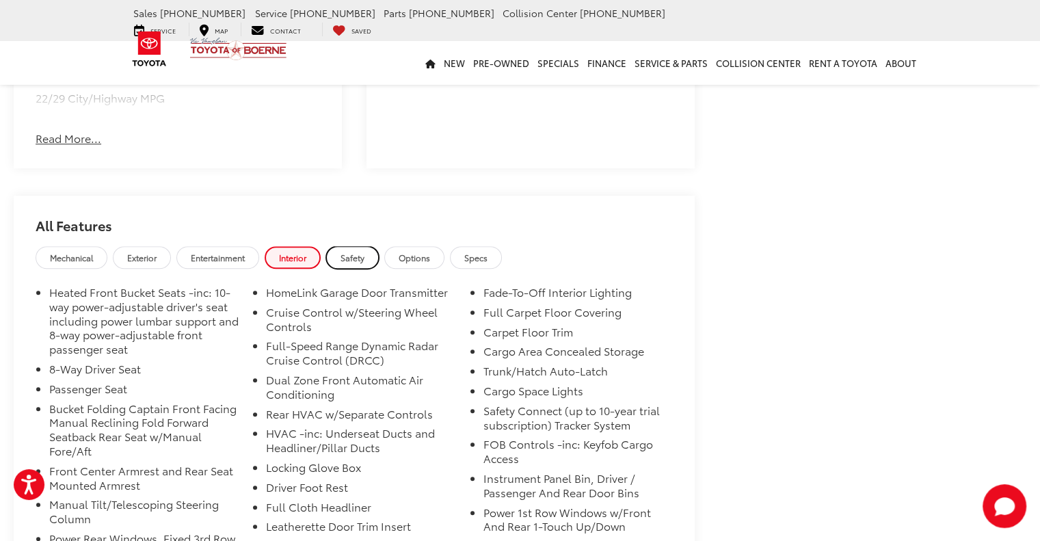
click at [353, 252] on span "Safety" at bounding box center [352, 258] width 24 height 12
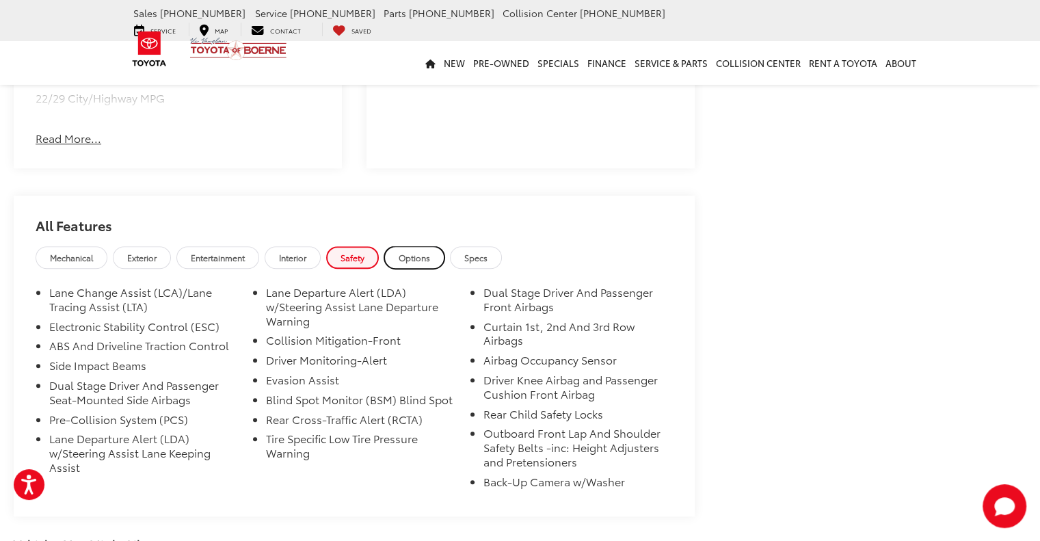
click at [404, 252] on span "Options" at bounding box center [413, 258] width 31 height 12
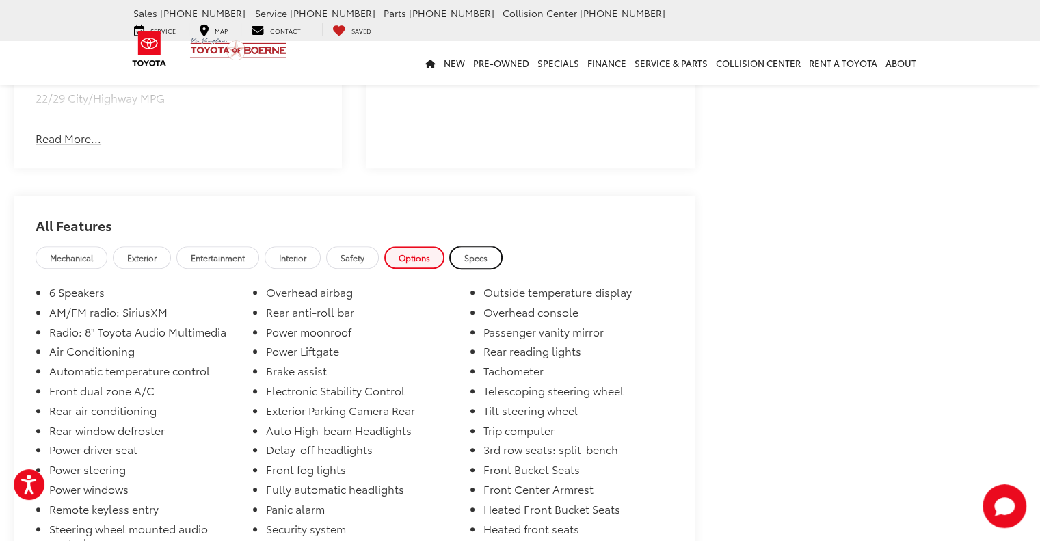
click at [478, 252] on span "Specs" at bounding box center [475, 258] width 23 height 12
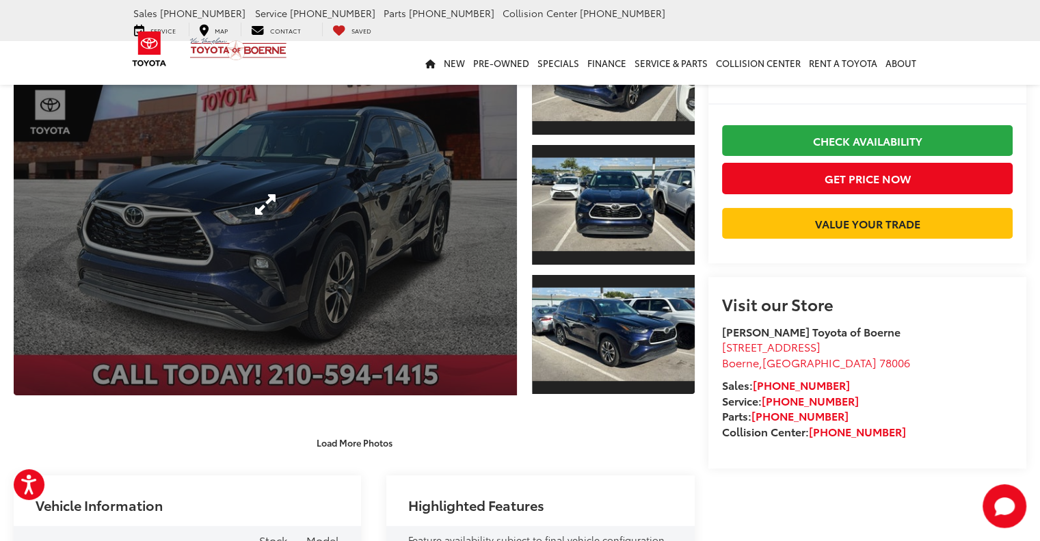
scroll to position [0, 0]
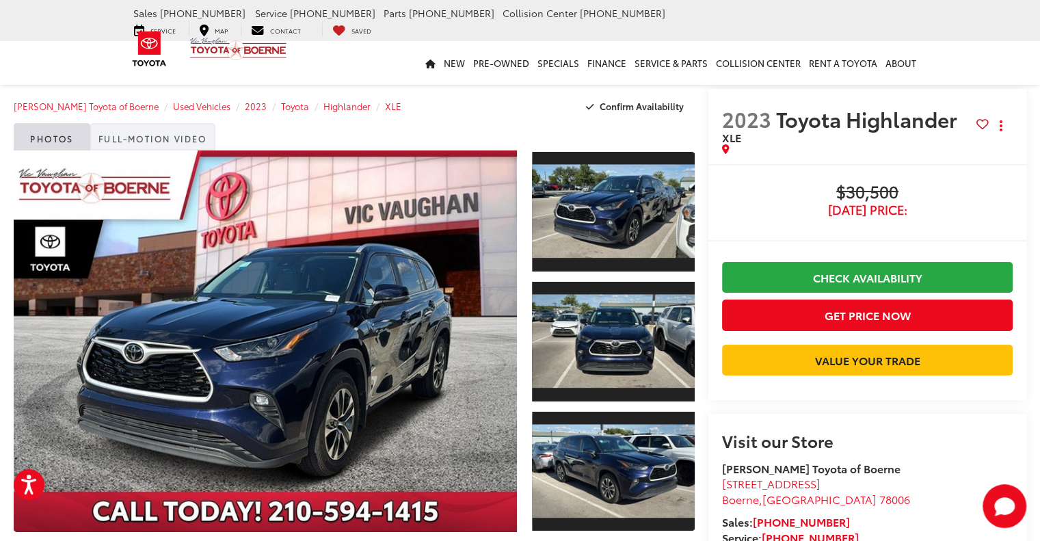
click at [197, 133] on link "Full-Motion Video" at bounding box center [152, 136] width 125 height 27
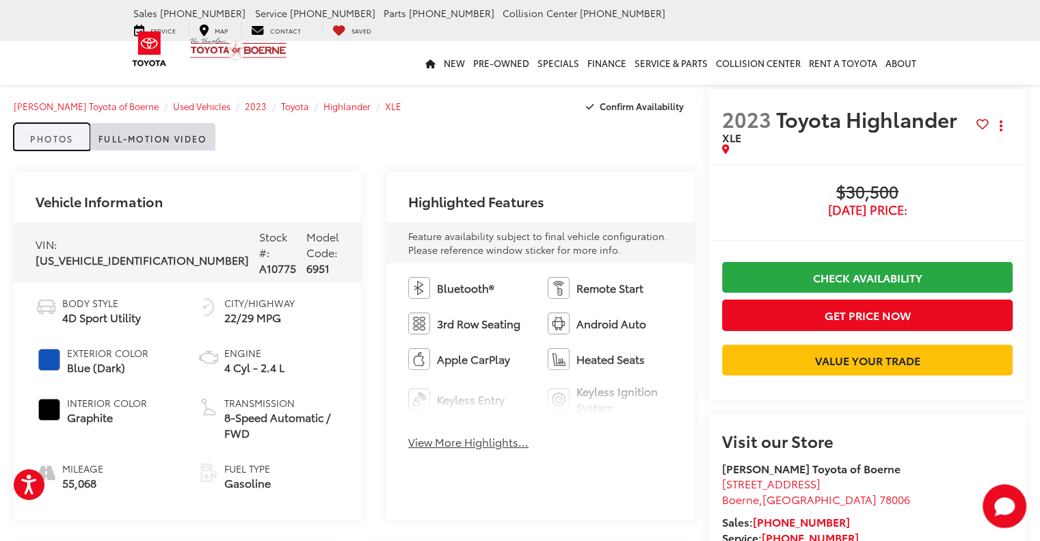
click at [77, 139] on link "Photos" at bounding box center [52, 136] width 77 height 27
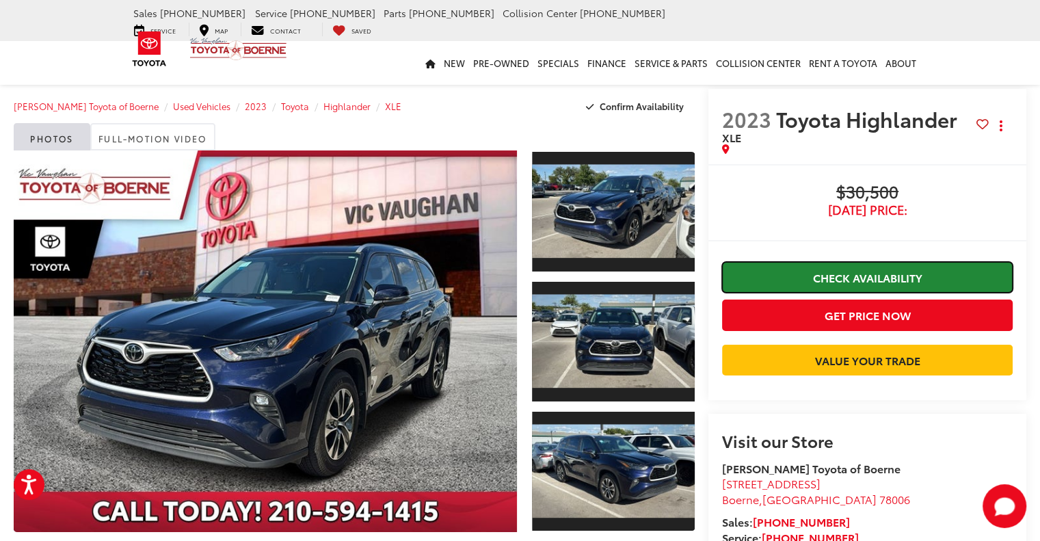
click at [864, 277] on link "Check Availability" at bounding box center [867, 277] width 290 height 31
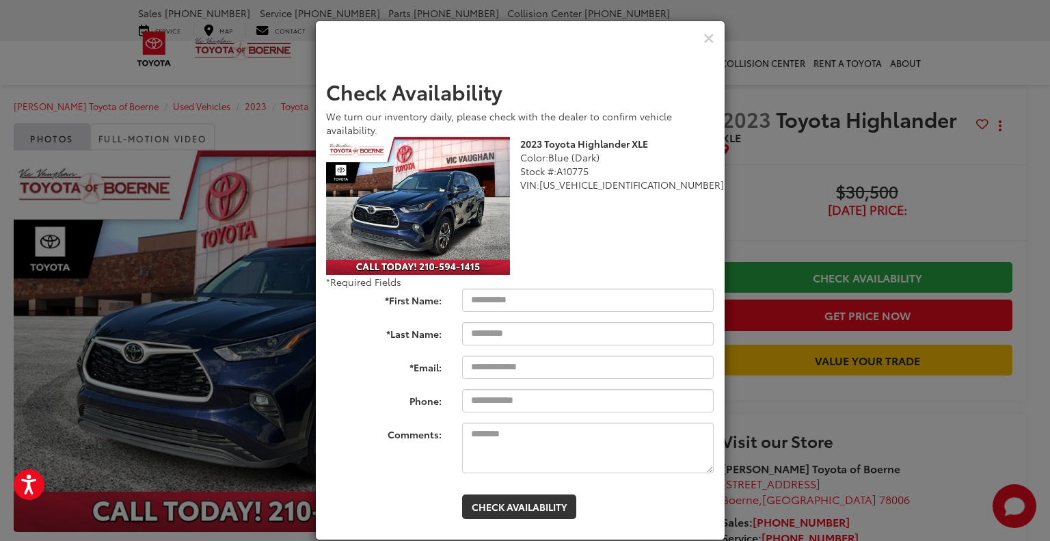
click at [501, 287] on form "Check Availability We turn our inventory daily, please check with the dealer to…" at bounding box center [520, 299] width 388 height 439
click at [499, 314] on form "Check Availability We turn our inventory daily, please check with the dealer to…" at bounding box center [520, 299] width 388 height 439
drag, startPoint x: 499, startPoint y: 314, endPoint x: 514, endPoint y: 305, distance: 17.5
click at [500, 310] on form "Check Availability We turn our inventory daily, please check with the dealer to…" at bounding box center [520, 299] width 388 height 439
click at [515, 305] on input "*First Name:" at bounding box center [588, 299] width 252 height 23
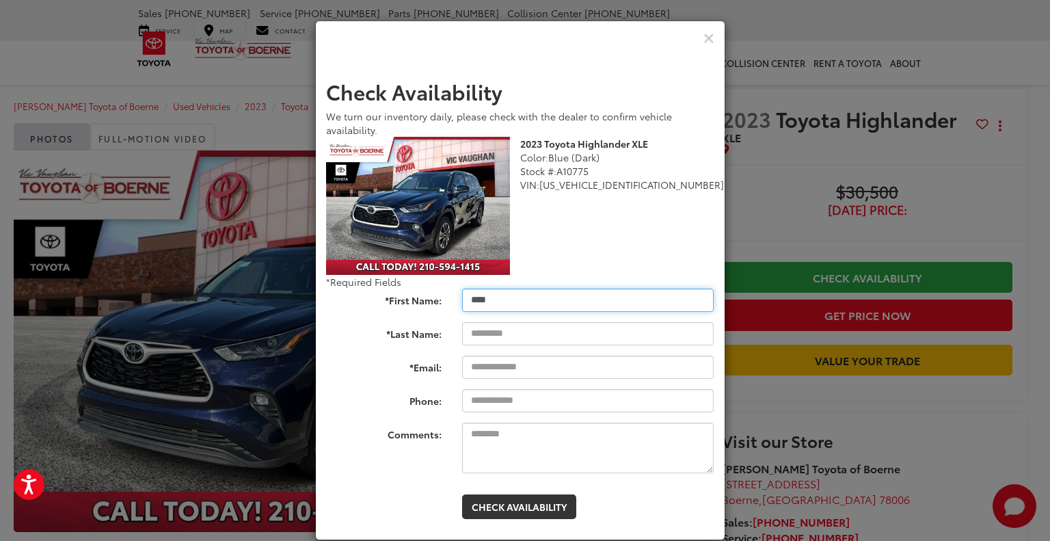
type input "****"
type input "*********"
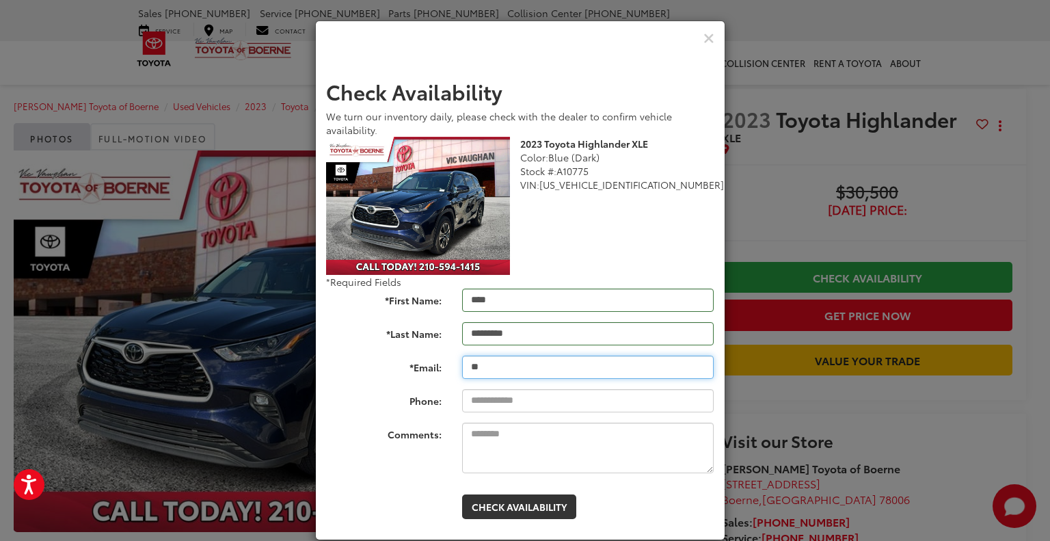
type input "**********"
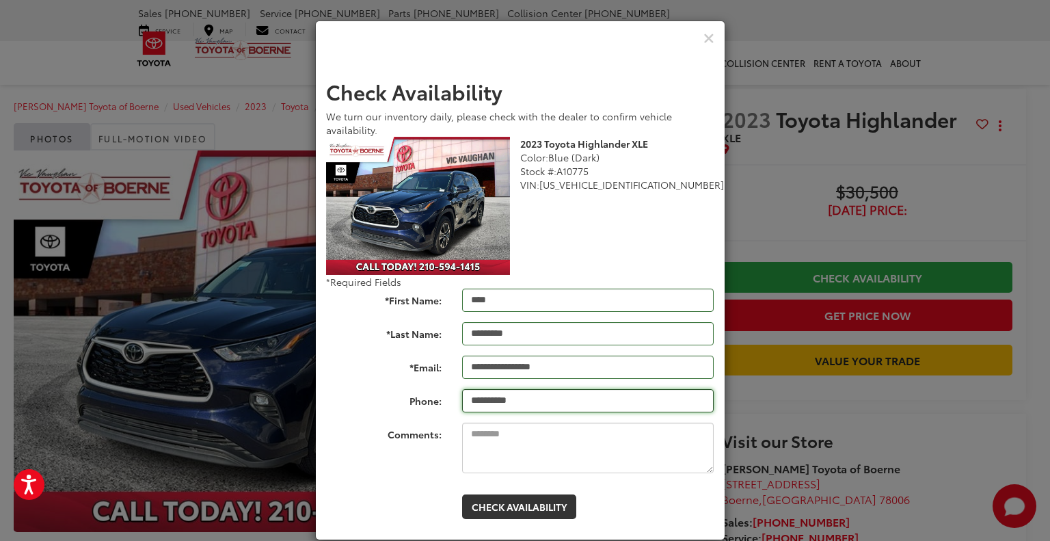
click at [555, 401] on input "**********" at bounding box center [588, 400] width 252 height 23
click at [579, 402] on input "**********" at bounding box center [588, 400] width 252 height 23
type input "**********"
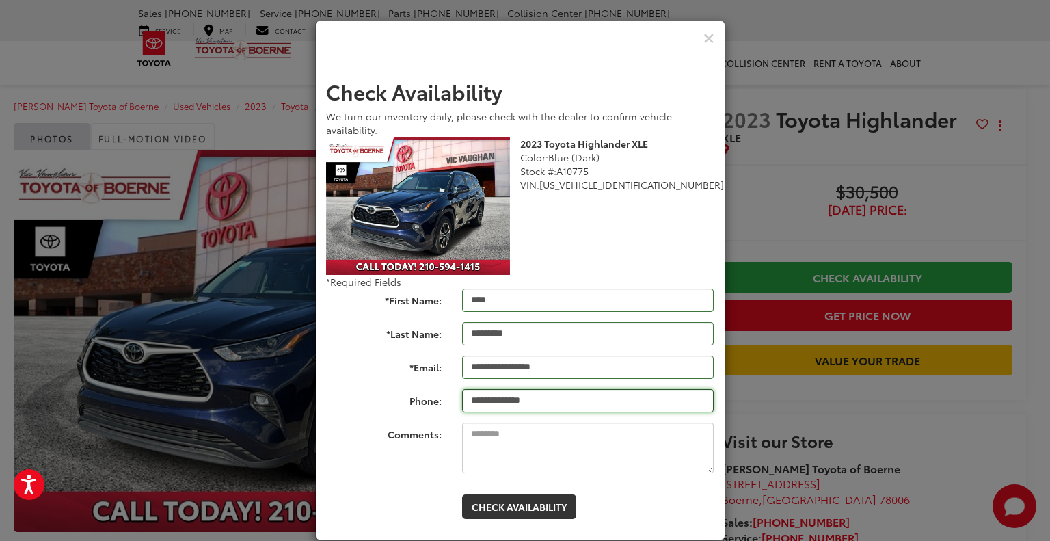
type input "**********"
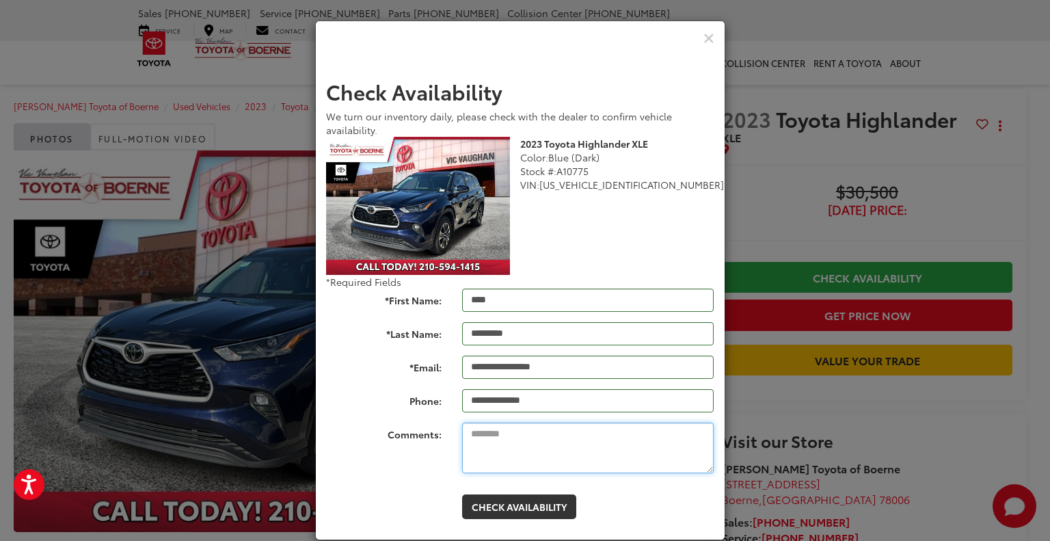
click at [525, 448] on textarea "Comments:" at bounding box center [588, 447] width 252 height 51
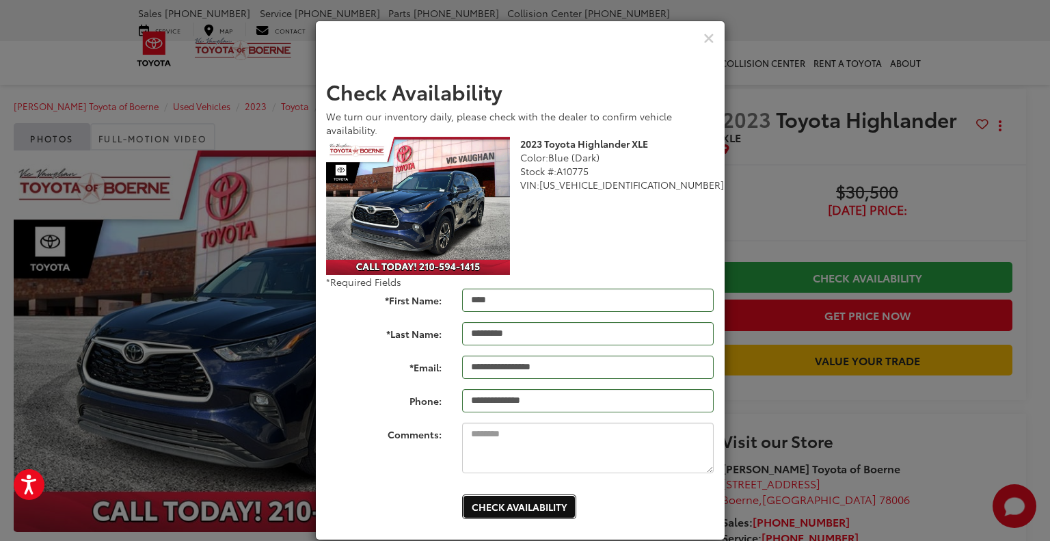
click at [489, 498] on button "Check Availability" at bounding box center [519, 506] width 114 height 25
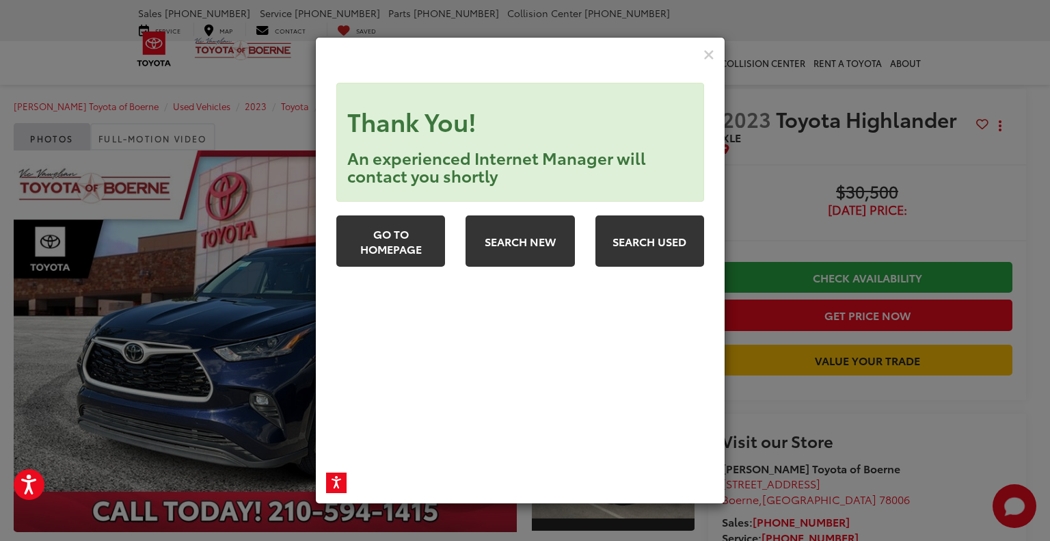
click at [213, 148] on div "**********" at bounding box center [525, 270] width 1050 height 541
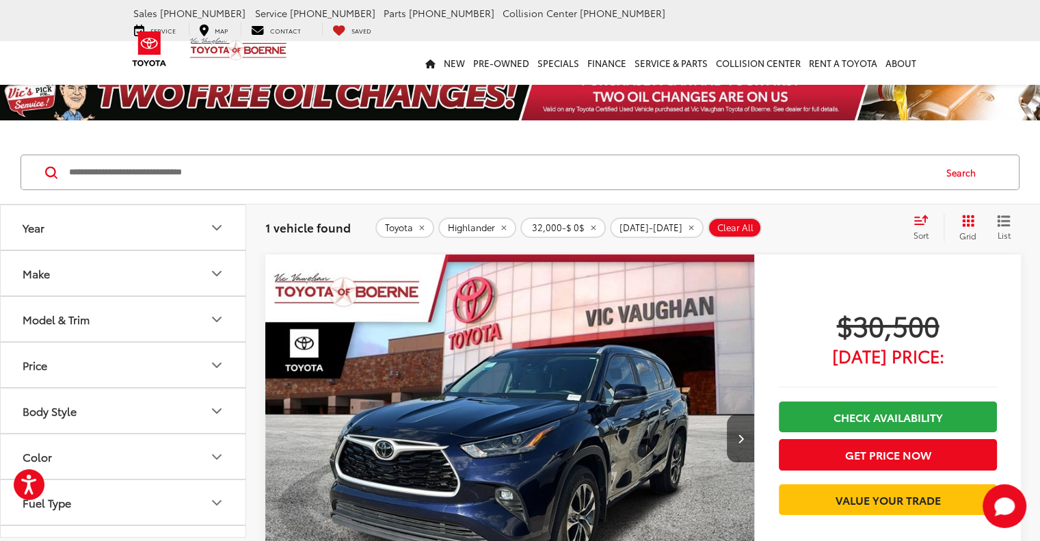
click at [126, 270] on button "Make" at bounding box center [124, 273] width 246 height 44
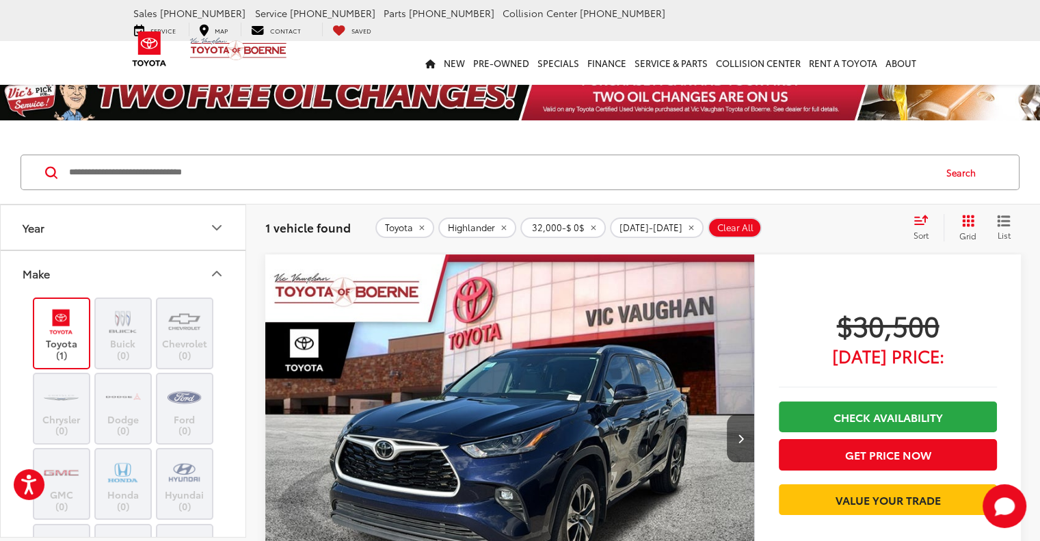
click at [126, 270] on button "Make" at bounding box center [124, 273] width 246 height 44
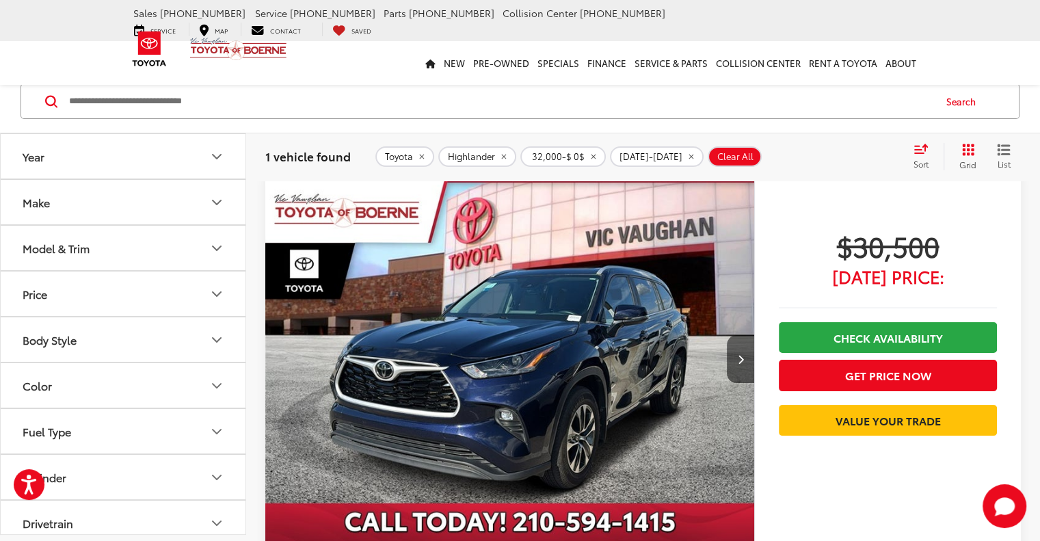
scroll to position [68, 0]
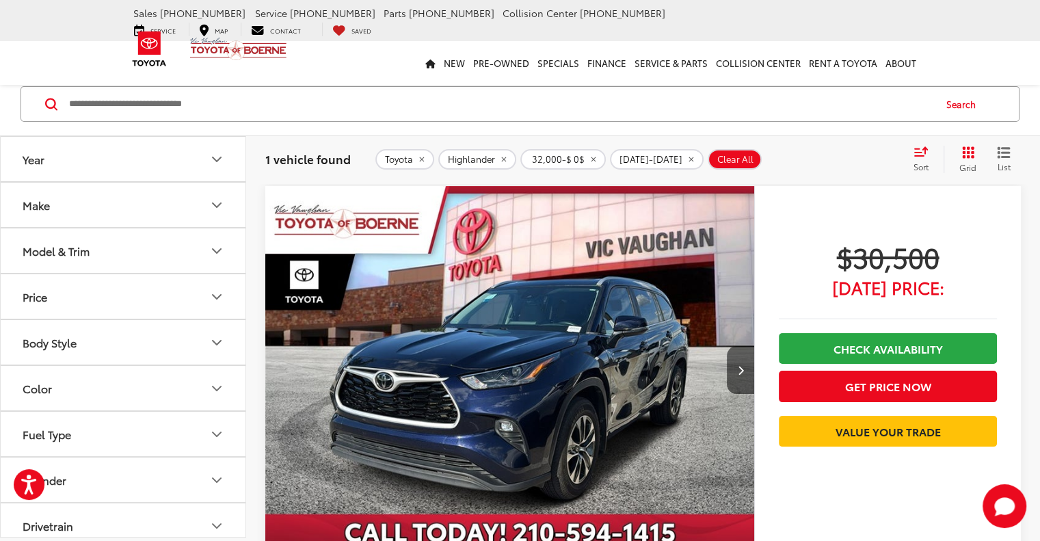
click at [117, 289] on button "Price" at bounding box center [124, 296] width 246 height 44
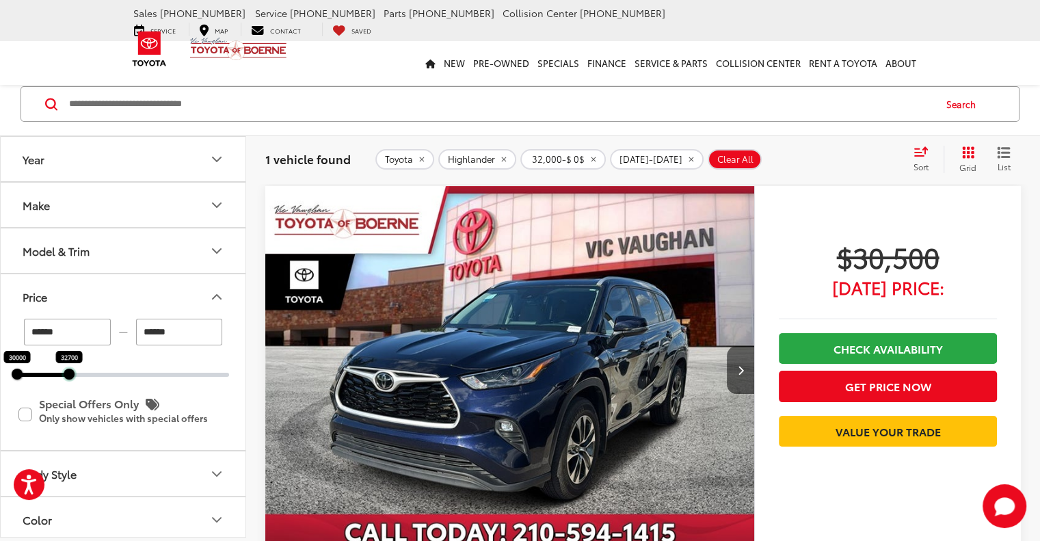
drag, startPoint x: 55, startPoint y: 377, endPoint x: 68, endPoint y: 379, distance: 13.8
click at [68, 379] on div "****** — ****** 30000 32700 Special Offers Only Only show vehicles with special…" at bounding box center [123, 383] width 245 height 131
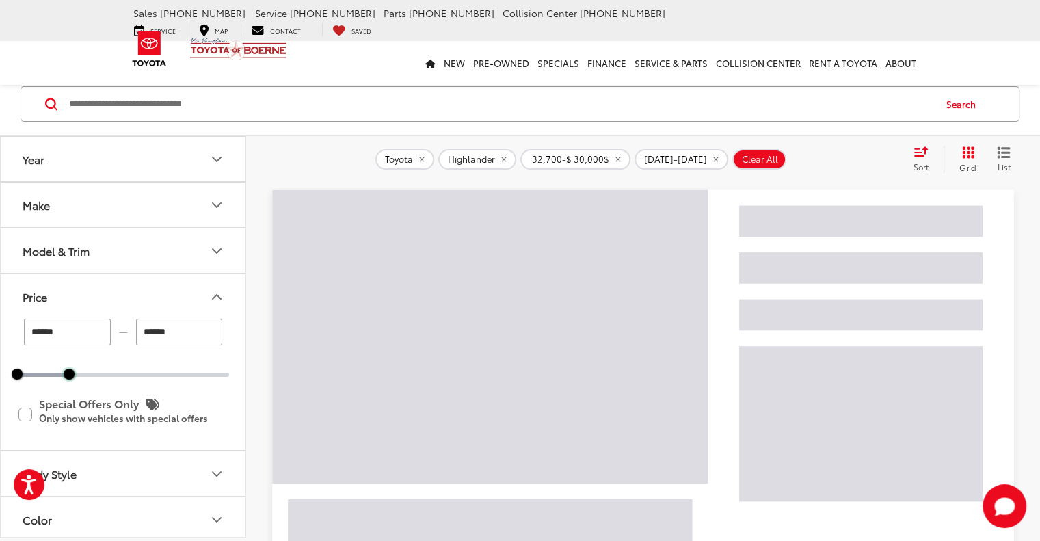
click at [98, 380] on div "****** — ****** 30000 32700 Special Offers Only Only show vehicles with special…" at bounding box center [123, 383] width 245 height 131
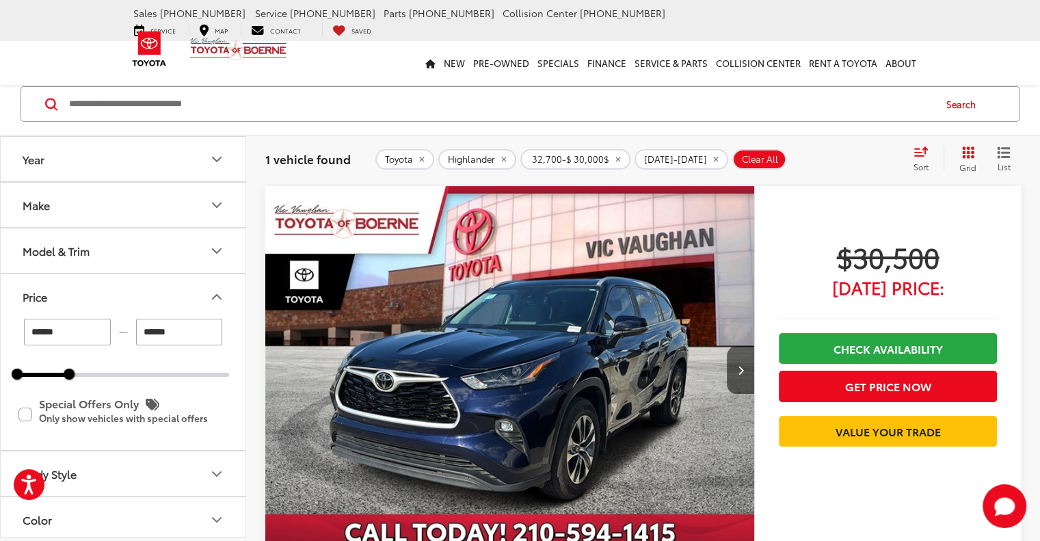
click at [132, 333] on div "****** — ******" at bounding box center [123, 331] width 212 height 27
click at [147, 329] on input "******" at bounding box center [179, 331] width 87 height 27
click at [254, 330] on div "play_circle_outline Full-Motion Video 2023 Toyota Highlander XLE Copy Link Shar…" at bounding box center [642, 525] width 793 height 679
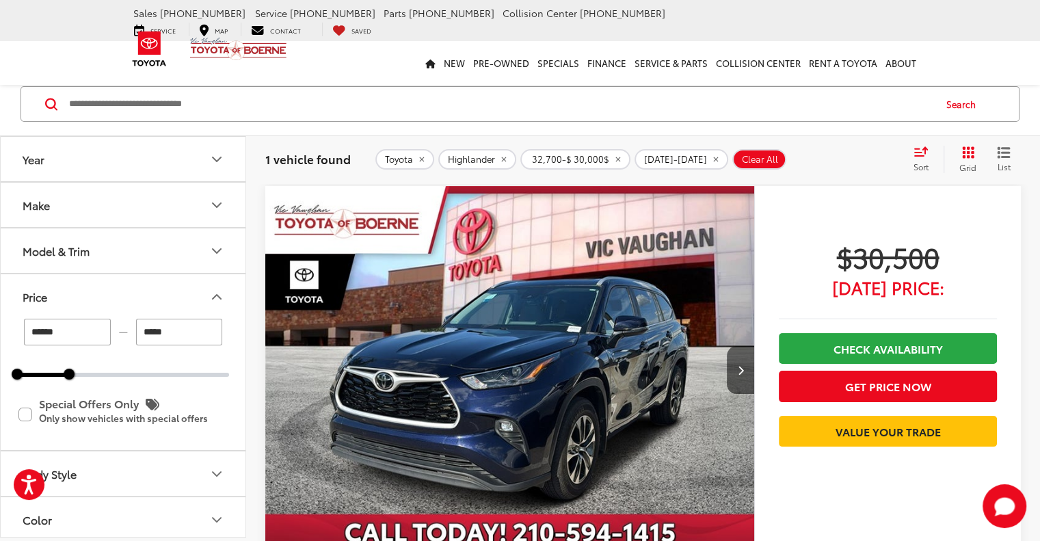
type input "******"
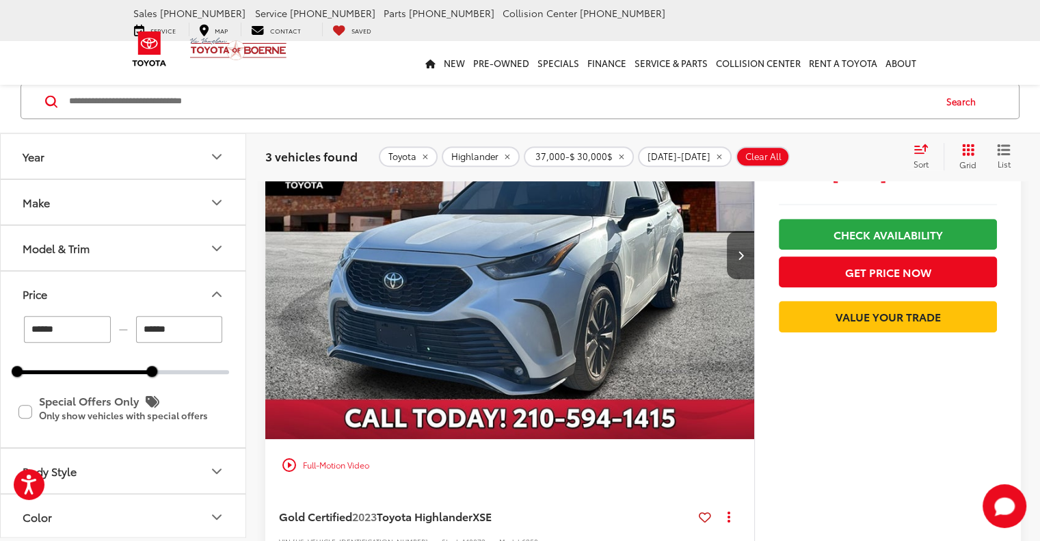
scroll to position [957, 0]
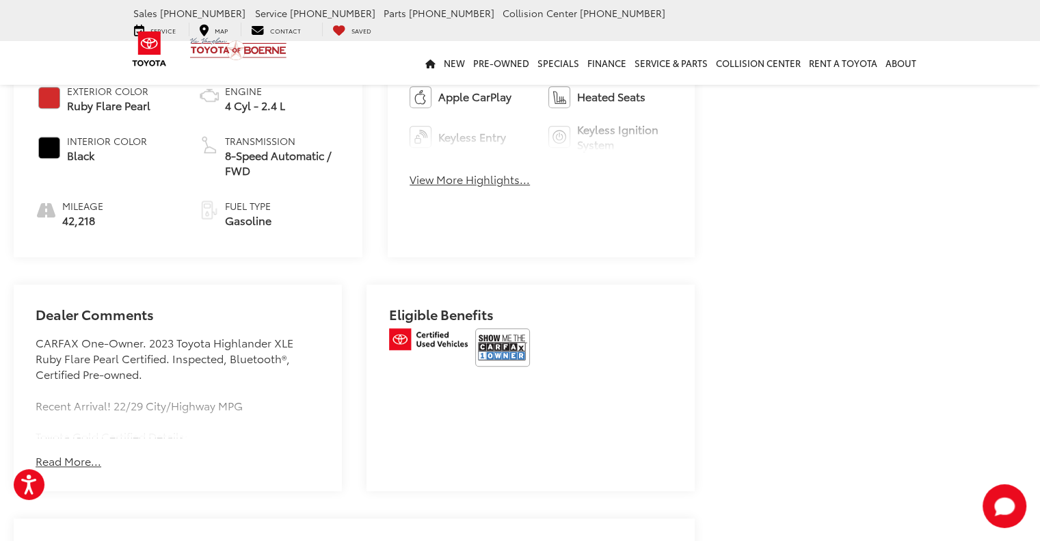
scroll to position [336, 0]
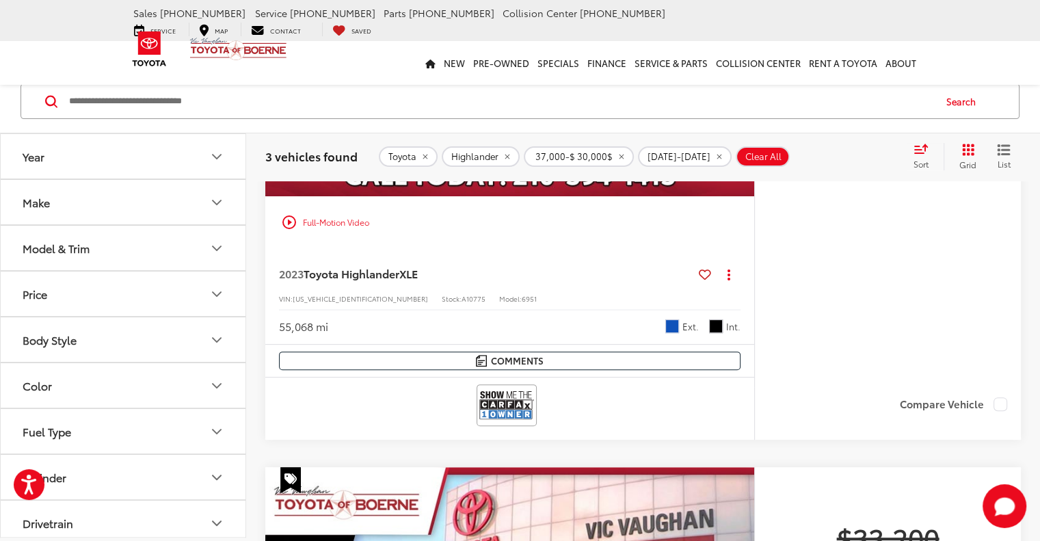
scroll to position [344, 0]
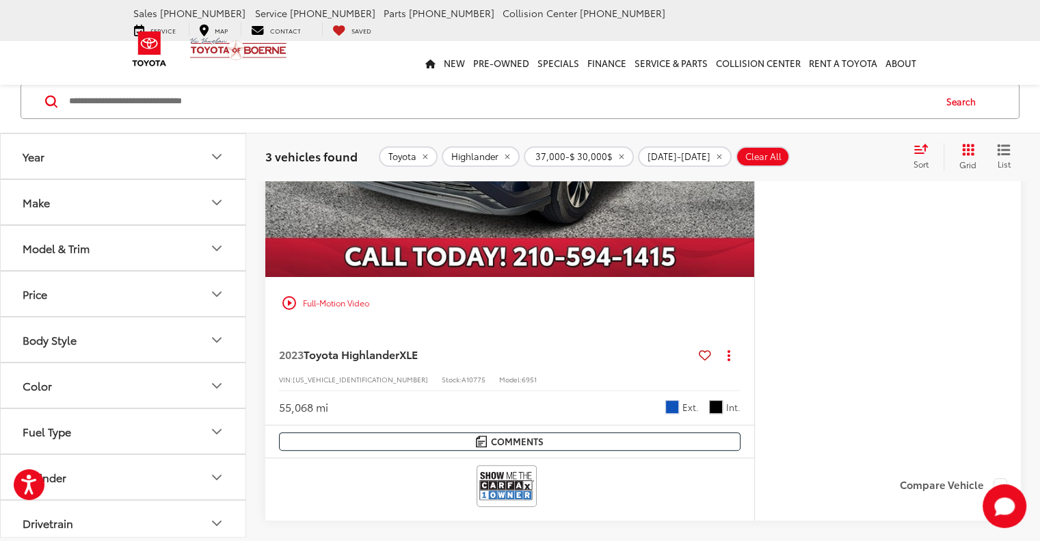
click at [128, 284] on button "Price" at bounding box center [124, 293] width 246 height 44
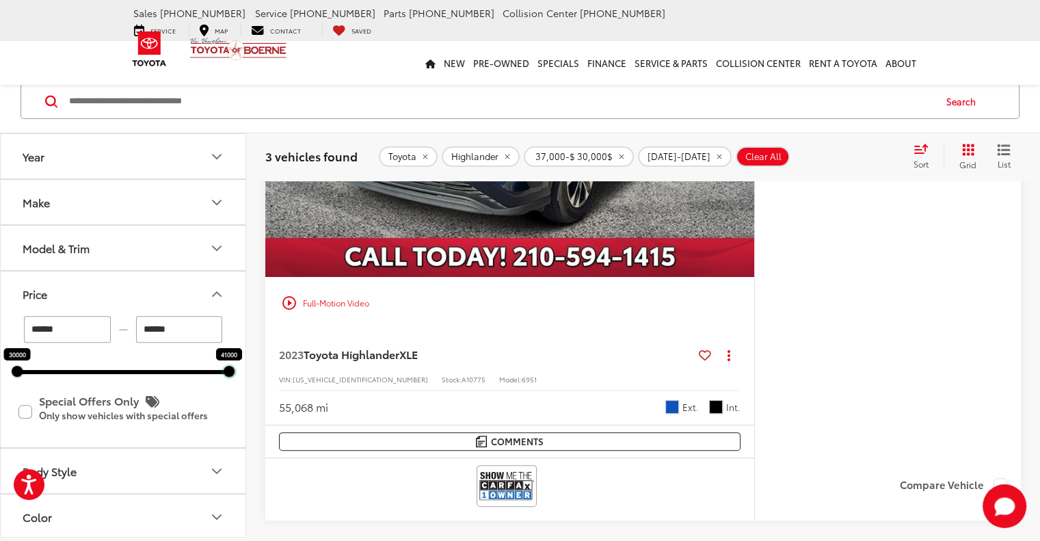
drag, startPoint x: 156, startPoint y: 372, endPoint x: 236, endPoint y: 372, distance: 80.6
click at [236, 372] on div "****** — ****** 30000 41000 Special Offers Only Only show vehicles with special…" at bounding box center [123, 381] width 245 height 131
type input "******"
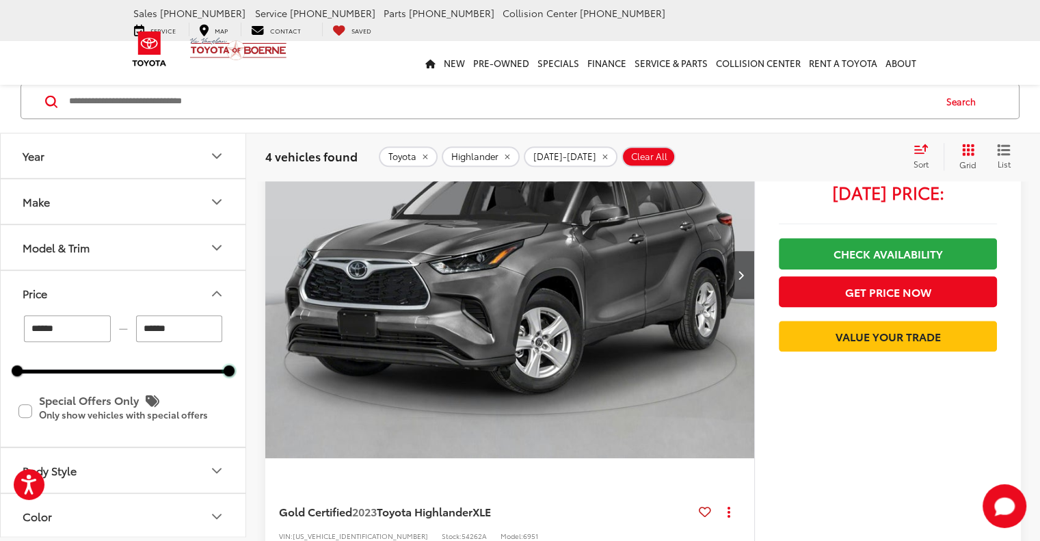
scroll to position [1370, 0]
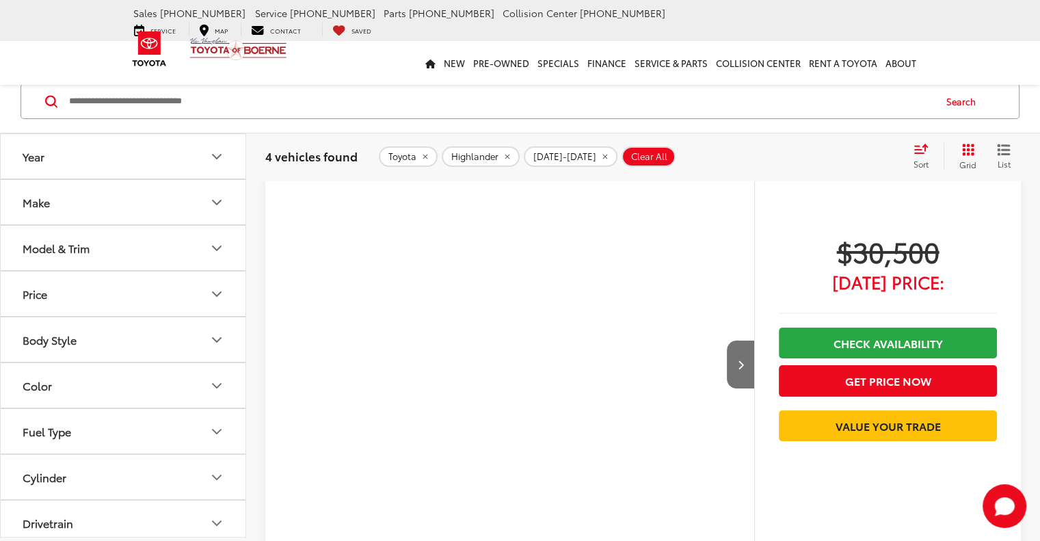
scroll to position [71, 0]
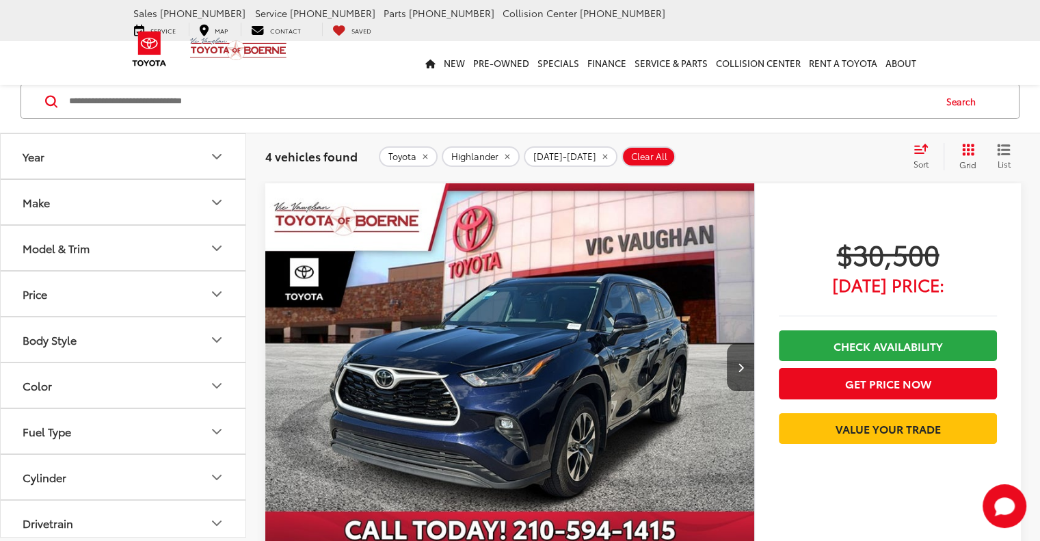
click at [70, 206] on button "Make" at bounding box center [124, 202] width 246 height 44
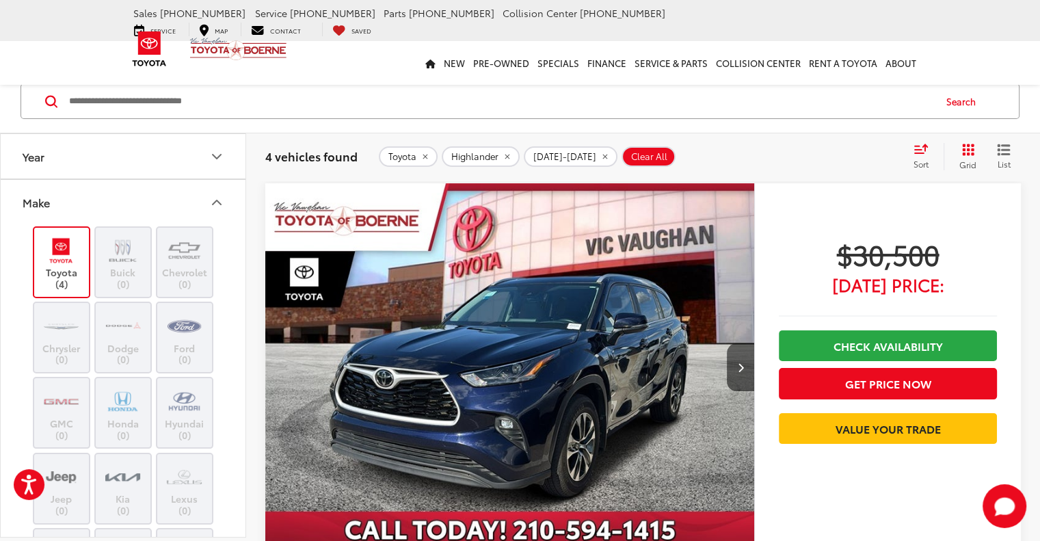
click at [506, 152] on icon "remove Highlander" at bounding box center [506, 156] width 9 height 8
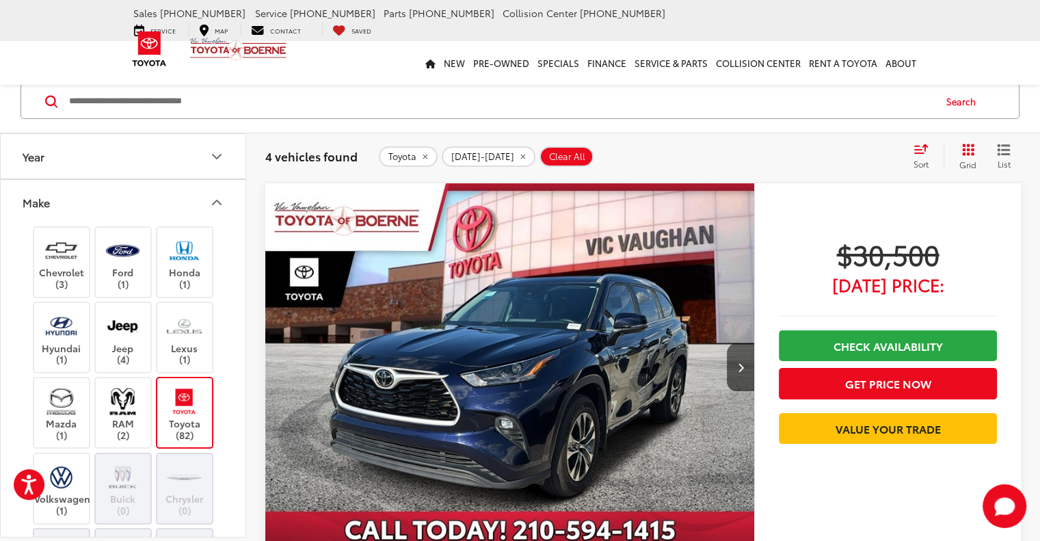
click at [422, 154] on icon "remove Toyota" at bounding box center [424, 156] width 9 height 8
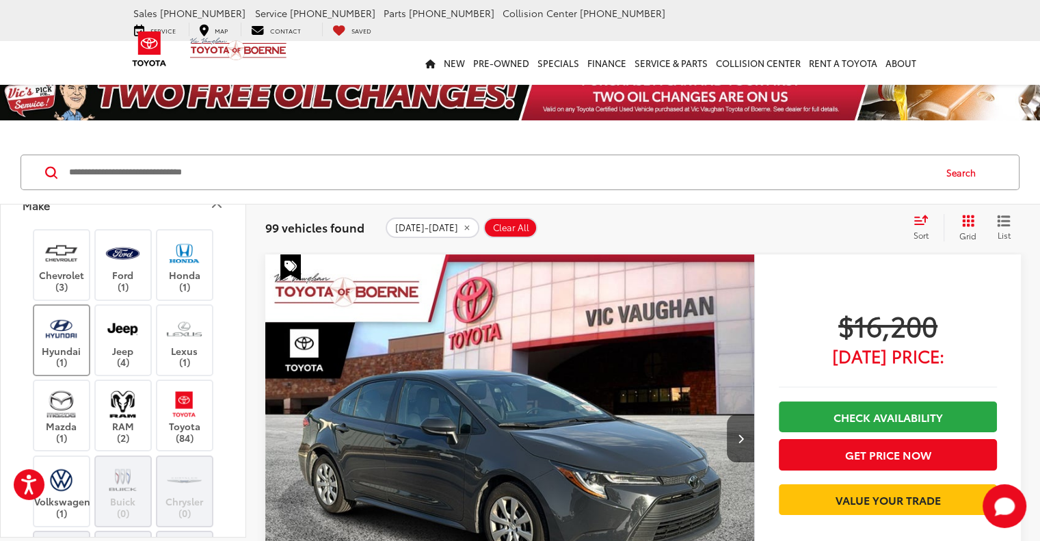
click at [42, 319] on img at bounding box center [61, 328] width 38 height 32
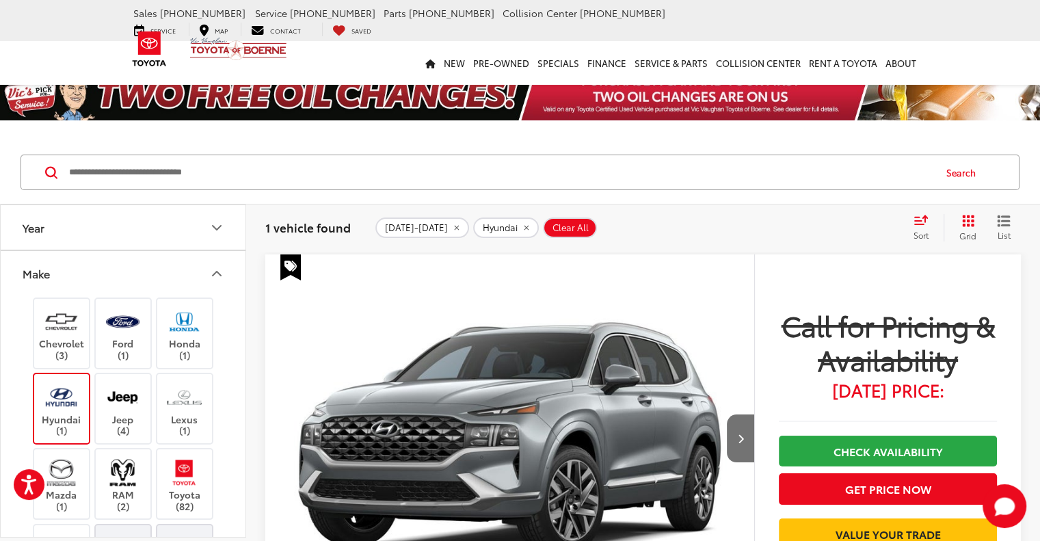
click at [454, 227] on icon "remove 2022-2023" at bounding box center [456, 228] width 5 height 5
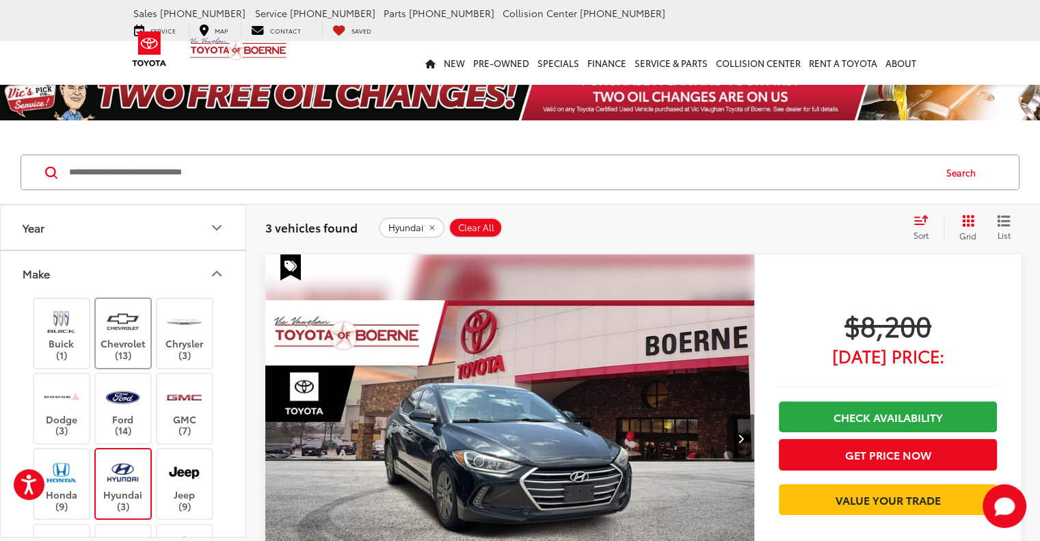
scroll to position [137, 0]
